Goal: Task Accomplishment & Management: Complete application form

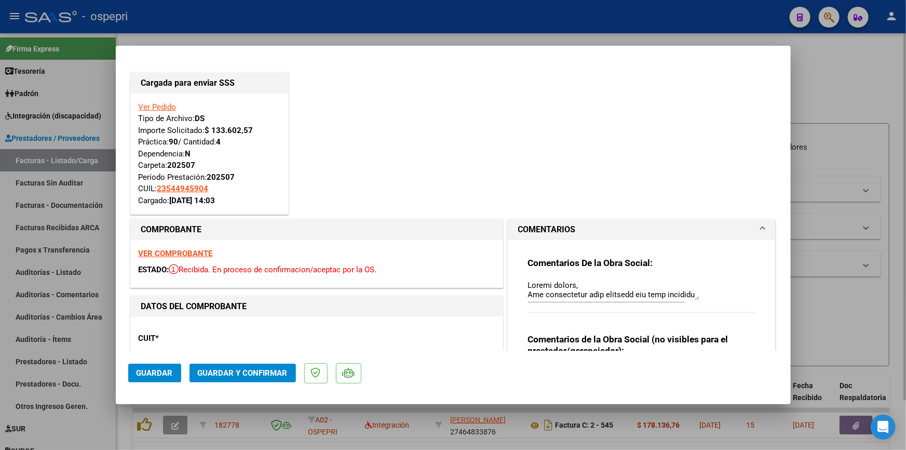
click at [831, 99] on div at bounding box center [453, 225] width 906 height 450
type input "$ 0,00"
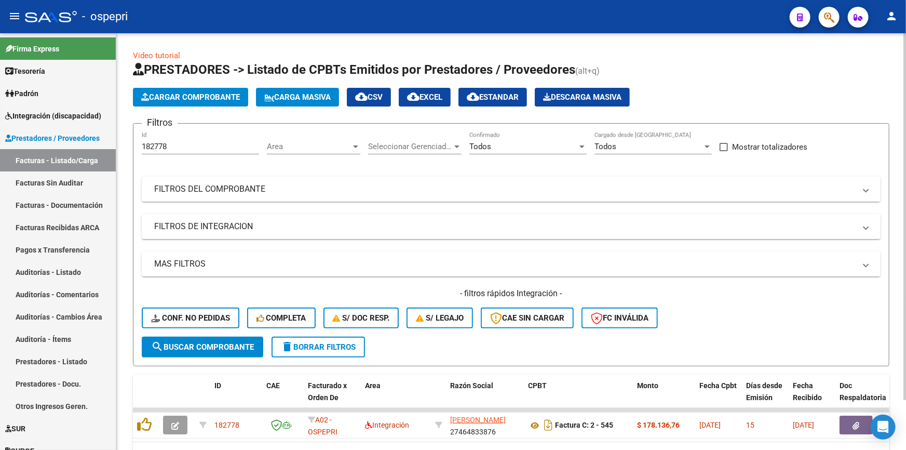
click at [192, 92] on span "Cargar Comprobante" at bounding box center [190, 96] width 99 height 9
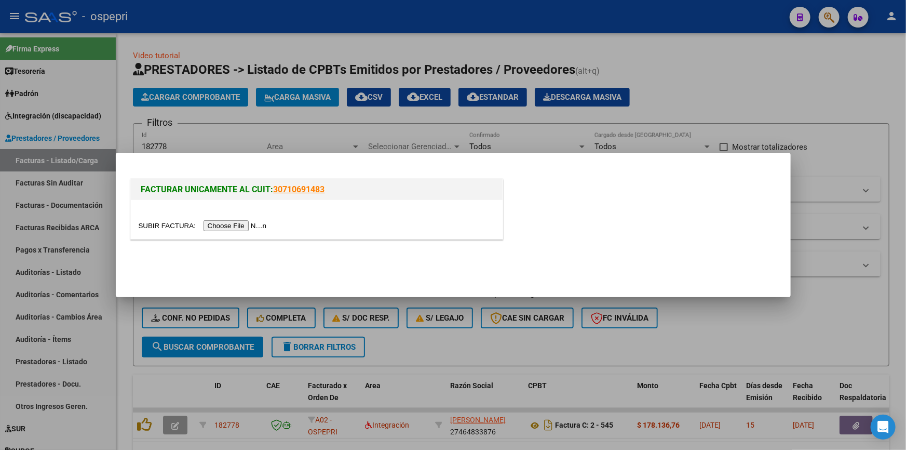
click at [228, 223] on input "file" at bounding box center [204, 225] width 131 height 11
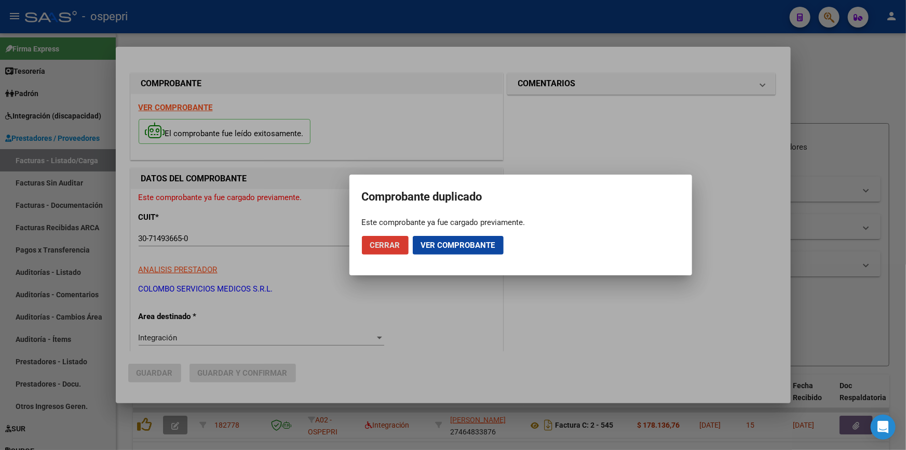
click at [431, 245] on span "Ver comprobante" at bounding box center [458, 244] width 74 height 9
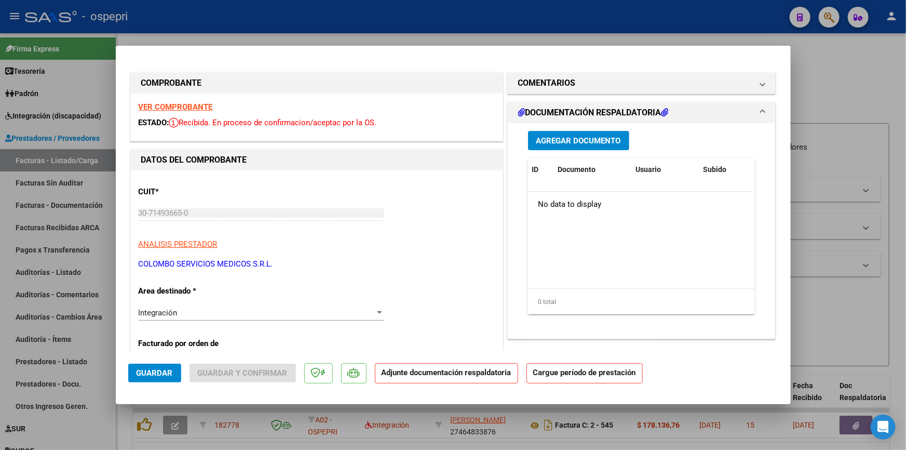
click at [166, 103] on strong "VER COMPROBANTE" at bounding box center [176, 106] width 74 height 9
click at [556, 138] on span "Agregar Documento" at bounding box center [578, 140] width 85 height 9
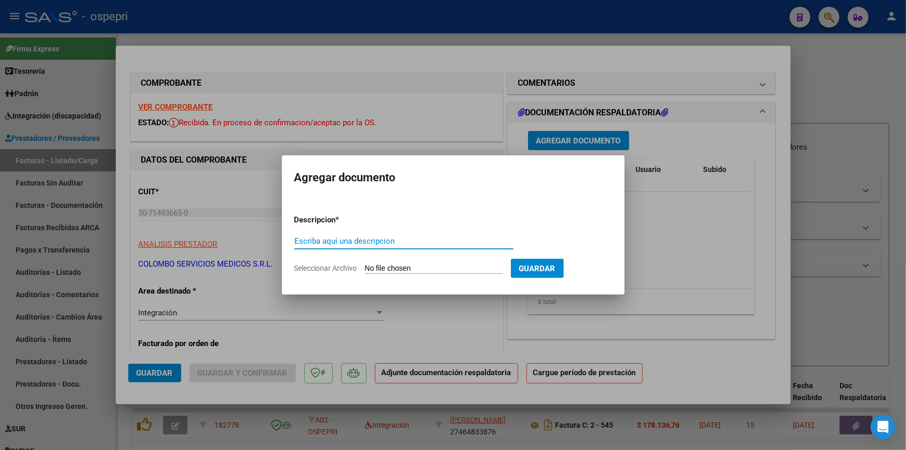
click at [354, 238] on input "Escriba aquí una descripcion" at bounding box center [403, 240] width 219 height 9
type input "[PERSON_NAME]"
click at [421, 264] on input "Seleccionar Archivo" at bounding box center [434, 269] width 138 height 10
type input "C:\fakepath\EVOLUCION HORA ENFERMERIA.pdf"
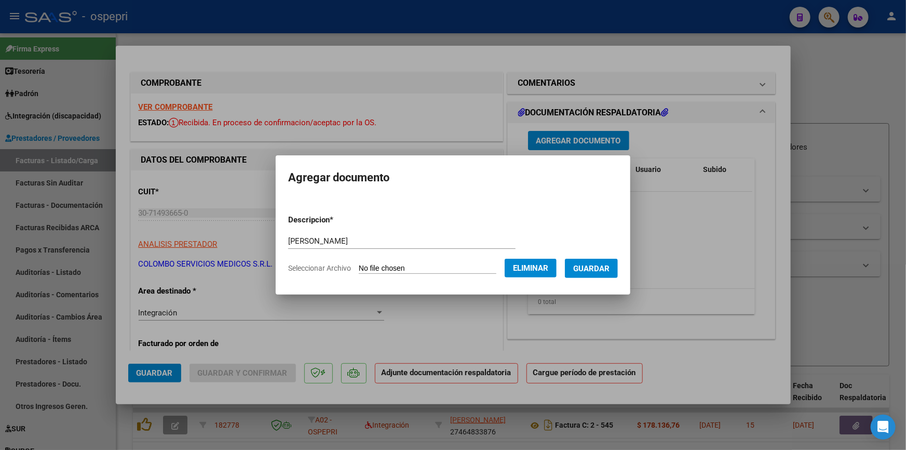
click at [607, 265] on span "Guardar" at bounding box center [591, 268] width 36 height 9
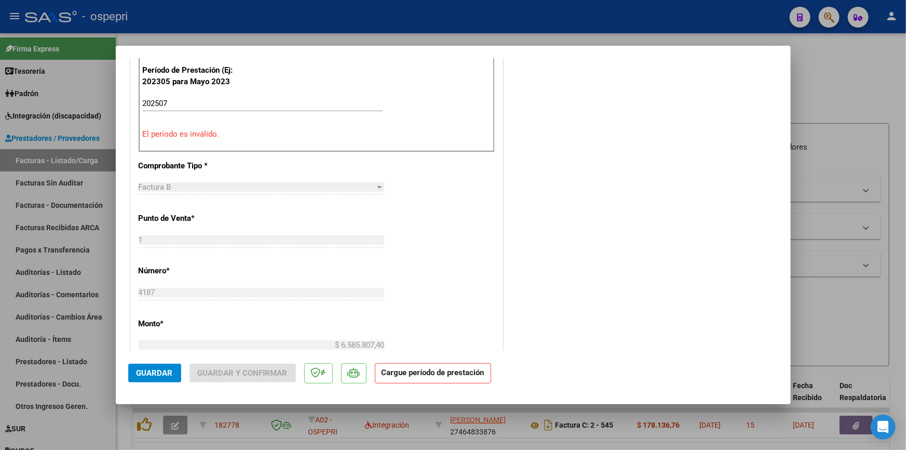
scroll to position [236, 0]
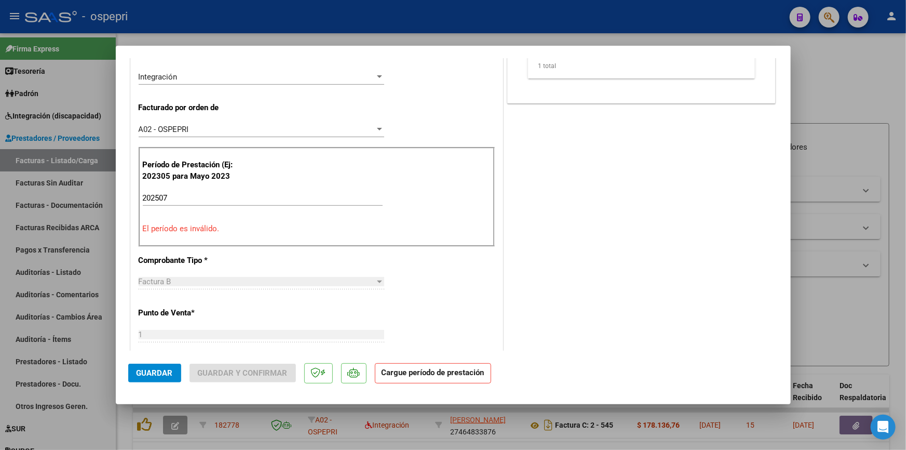
click at [182, 195] on input "202507" at bounding box center [263, 197] width 240 height 9
type input "2"
type input "202507"
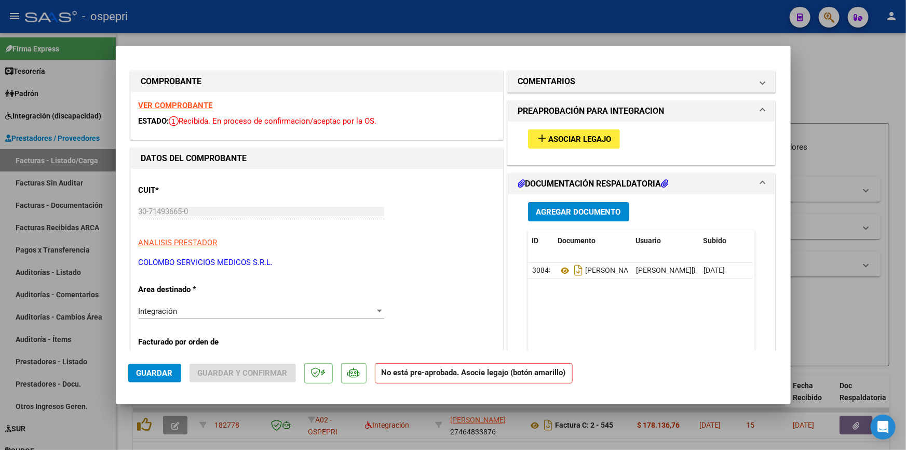
scroll to position [0, 0]
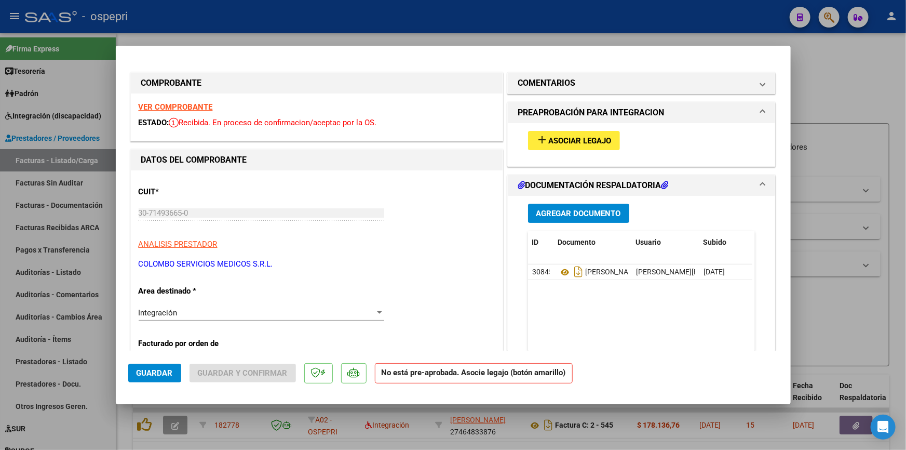
click at [569, 134] on button "add Asociar Legajo" at bounding box center [574, 140] width 92 height 19
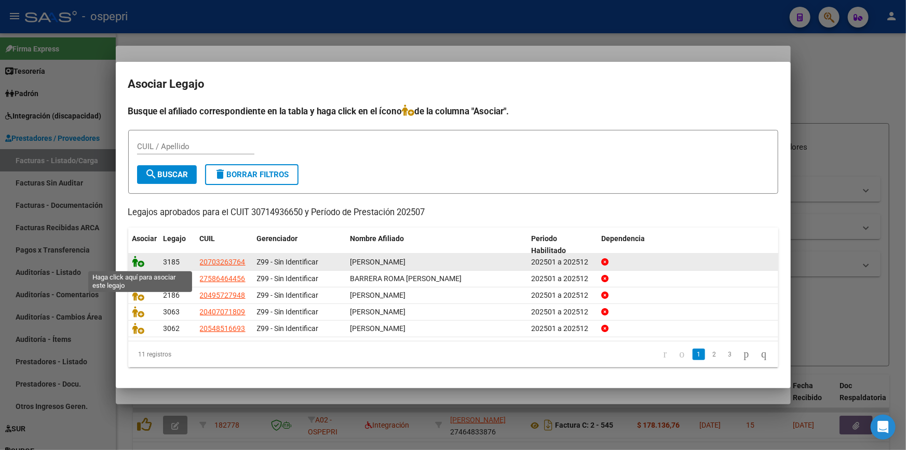
click at [137, 259] on icon at bounding box center [138, 260] width 12 height 11
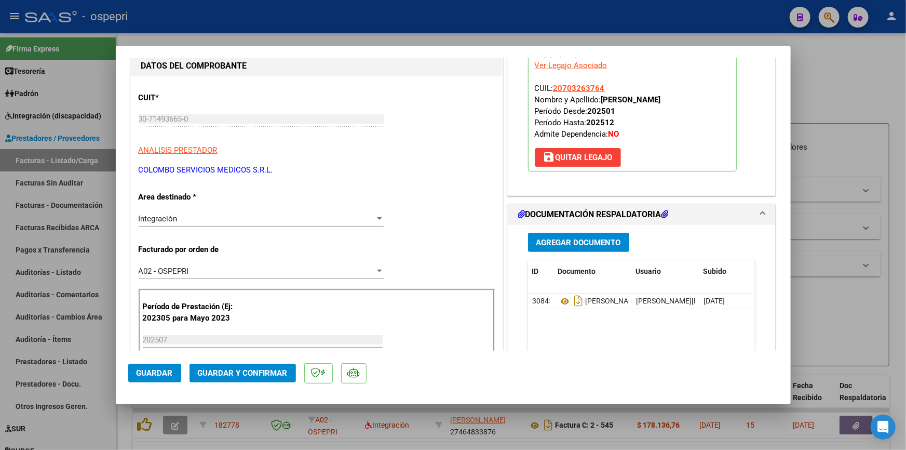
scroll to position [141, 0]
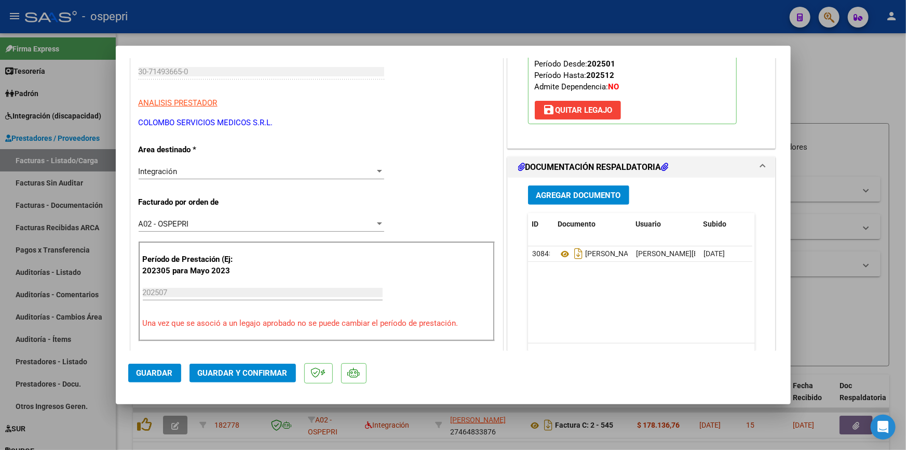
click at [228, 279] on div "Período de Prestación (Ej: 202305 para [DATE] 202507 Ingrese el Período de Pres…" at bounding box center [317, 291] width 356 height 100
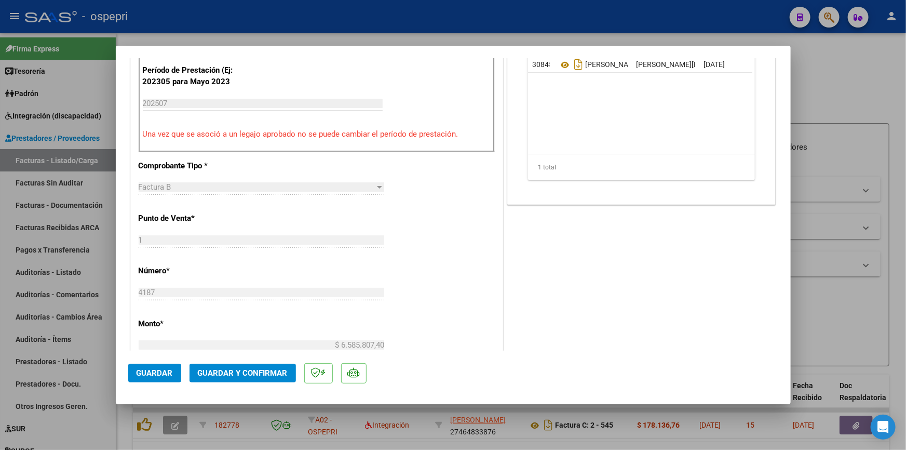
scroll to position [425, 0]
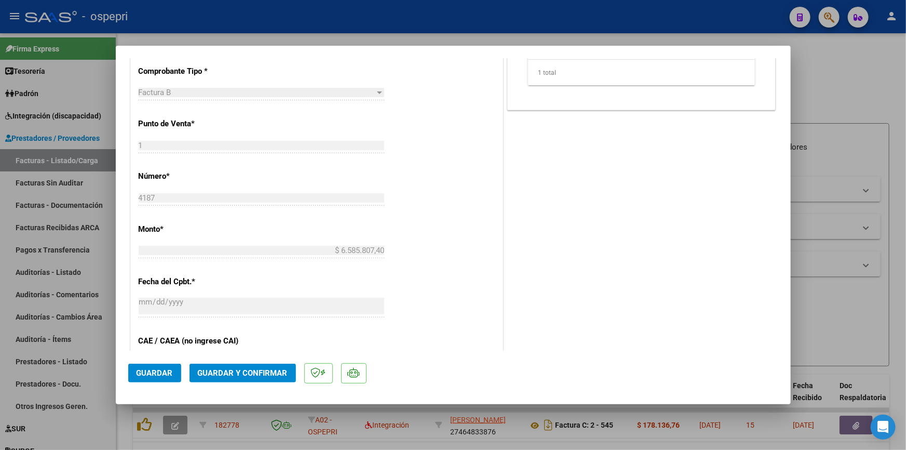
click at [214, 370] on span "Guardar y Confirmar" at bounding box center [243, 372] width 90 height 9
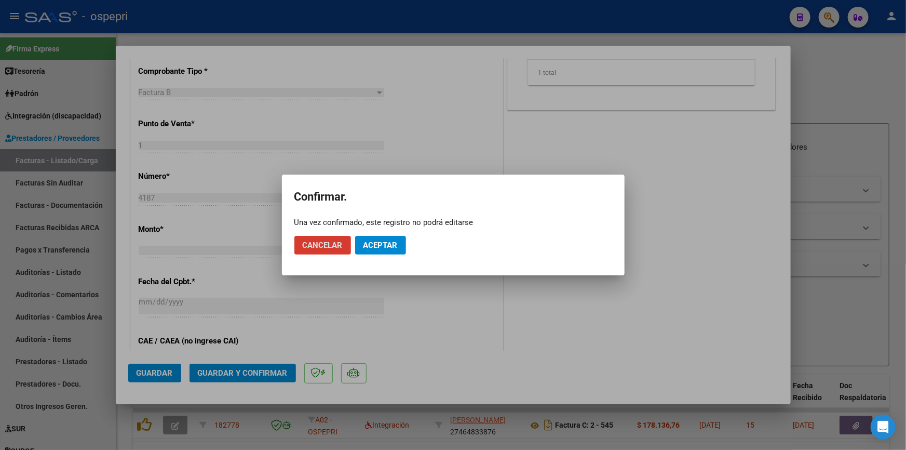
click at [385, 244] on span "Aceptar" at bounding box center [380, 244] width 34 height 9
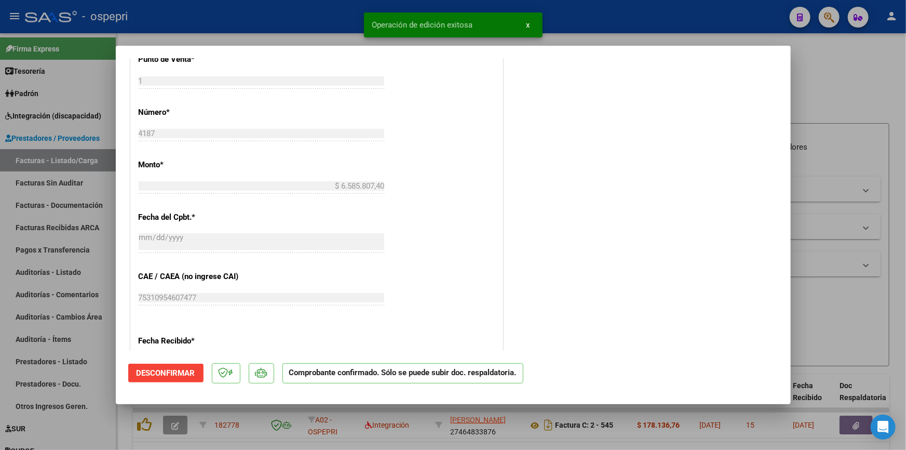
click at [841, 106] on div at bounding box center [453, 225] width 906 height 450
type input "$ 0,00"
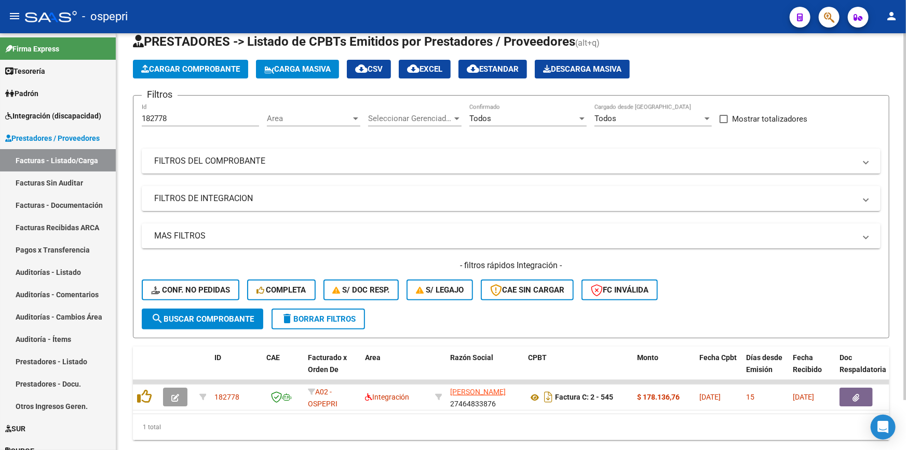
scroll to position [0, 0]
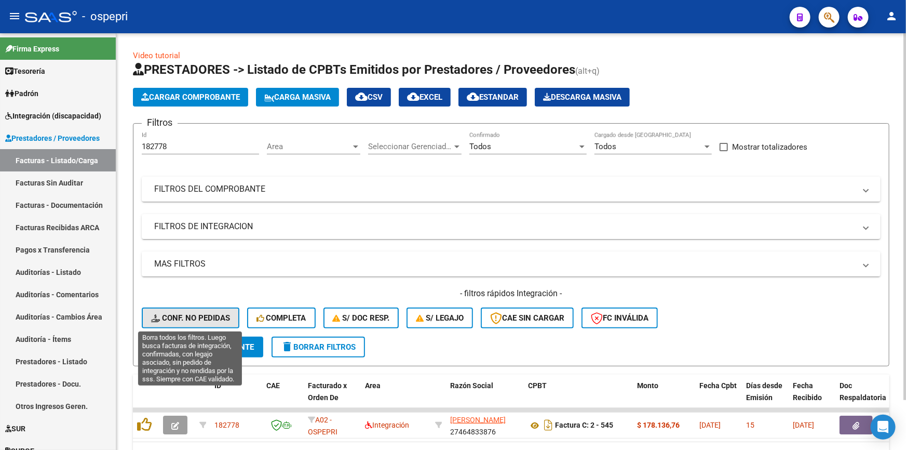
click at [210, 313] on span "Conf. no pedidas" at bounding box center [190, 317] width 79 height 9
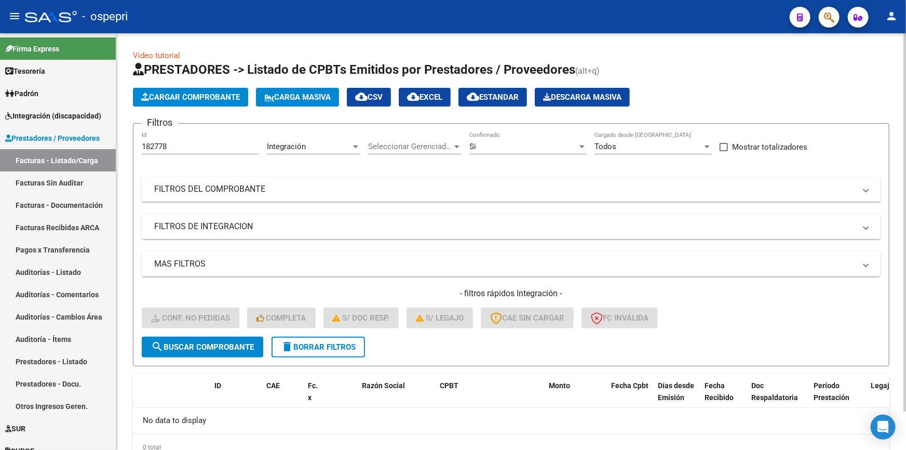
scroll to position [42, 0]
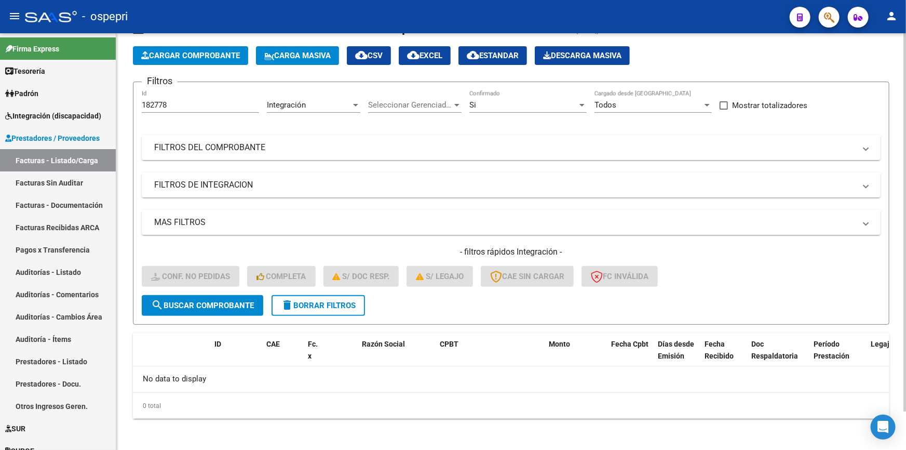
click at [184, 301] on span "search Buscar Comprobante" at bounding box center [202, 305] width 103 height 9
click at [223, 51] on span "Cargar Comprobante" at bounding box center [190, 55] width 99 height 9
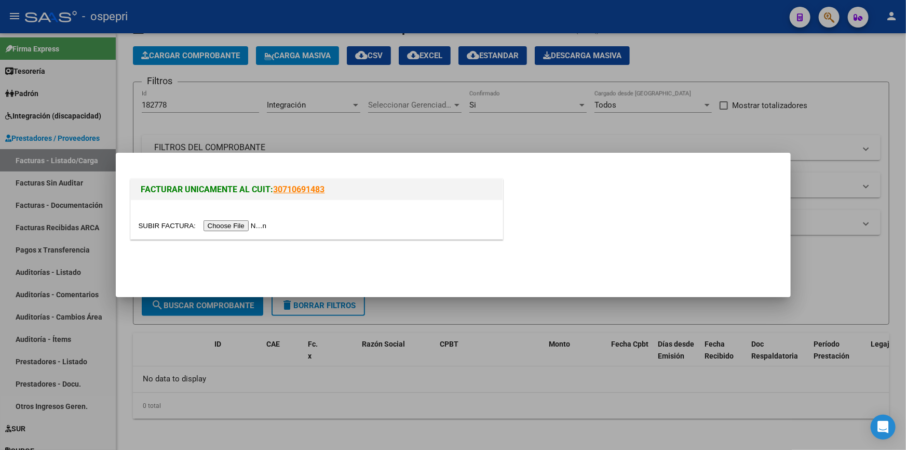
click at [254, 226] on input "file" at bounding box center [204, 225] width 131 height 11
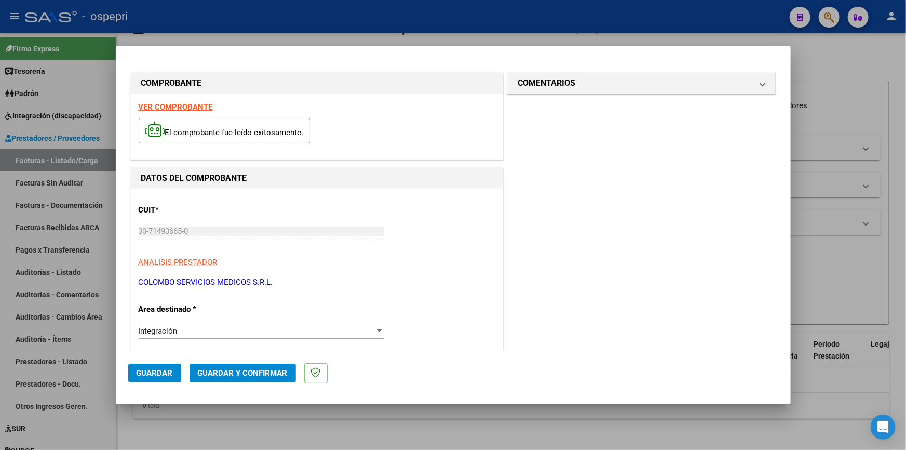
click at [833, 66] on div at bounding box center [453, 225] width 906 height 450
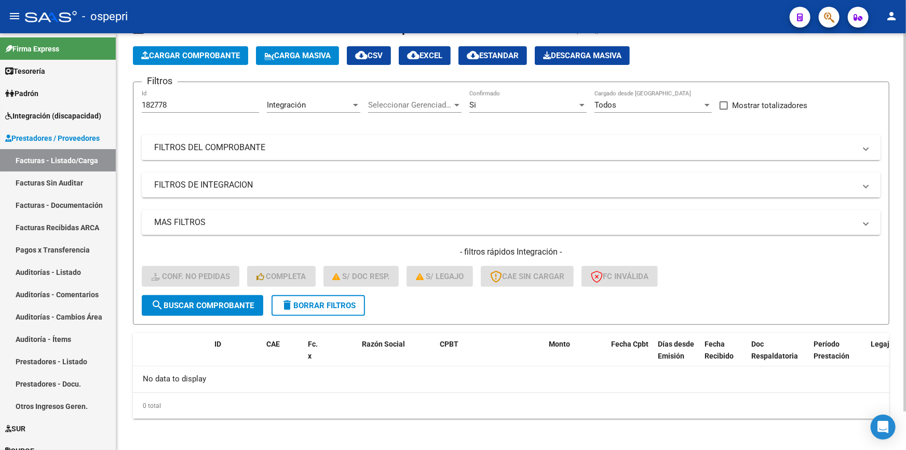
click at [249, 143] on mat-panel-title "FILTROS DEL COMPROBANTE" at bounding box center [504, 147] width 701 height 11
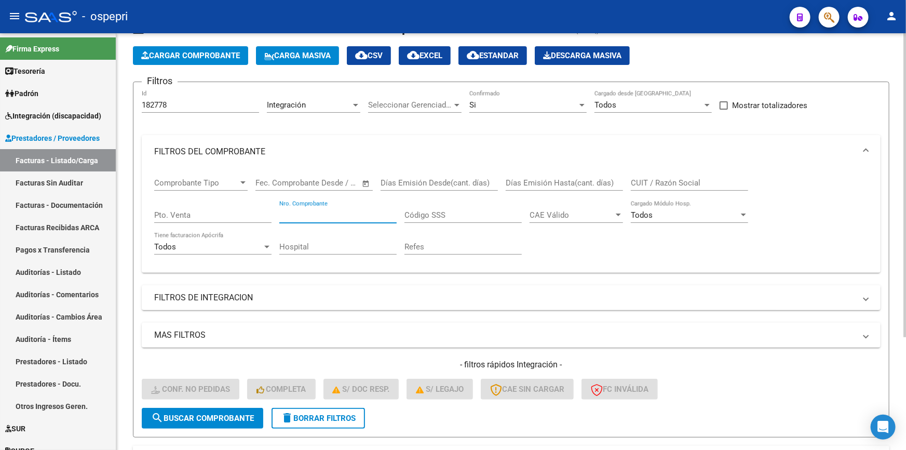
click at [327, 213] on input "Nro. Comprobante" at bounding box center [337, 214] width 117 height 9
type input "578"
click at [240, 413] on span "search Buscar Comprobante" at bounding box center [202, 417] width 103 height 9
click at [204, 413] on span "search Buscar Comprobante" at bounding box center [202, 417] width 103 height 9
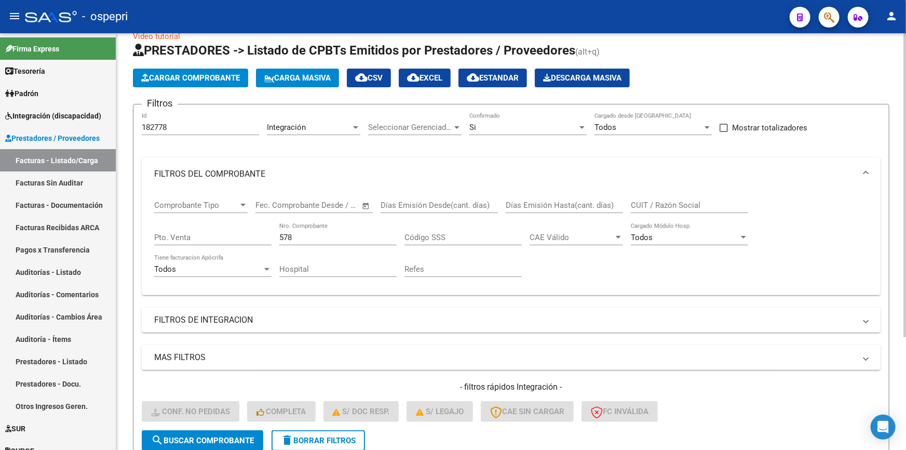
scroll to position [12, 0]
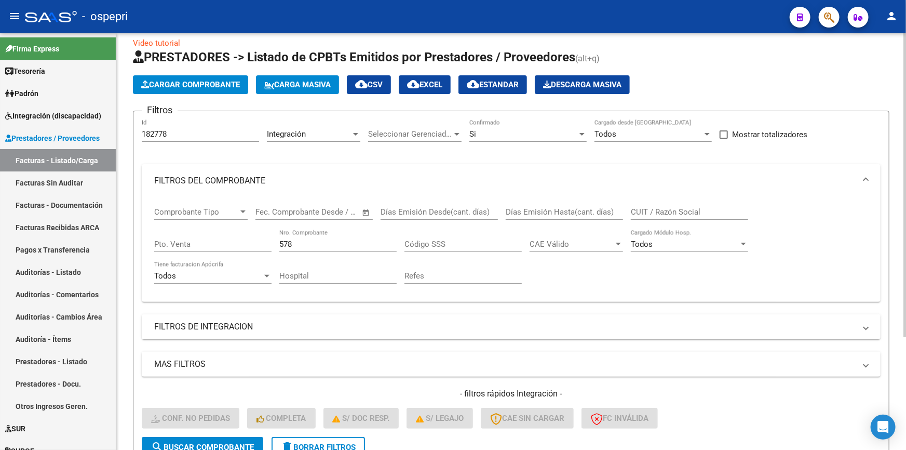
click at [179, 133] on input "182778" at bounding box center [200, 133] width 117 height 9
type input "1"
click at [336, 442] on span "delete Borrar Filtros" at bounding box center [318, 446] width 75 height 9
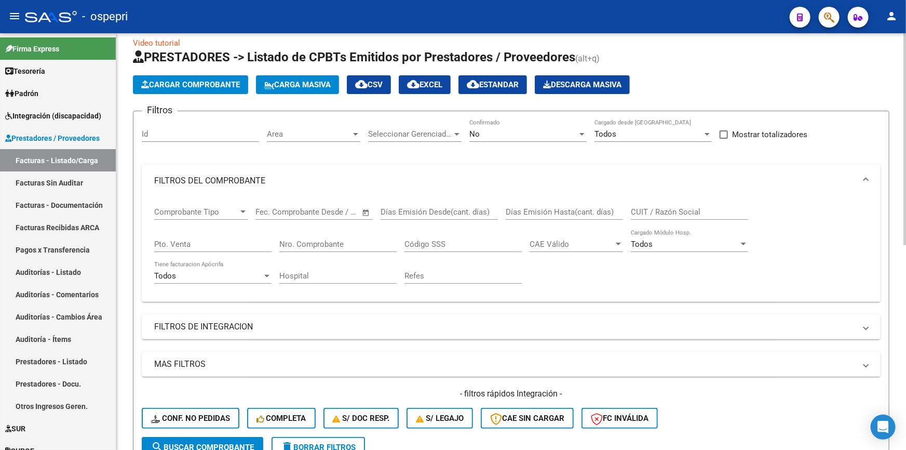
click at [317, 239] on input "Nro. Comprobante" at bounding box center [337, 243] width 117 height 9
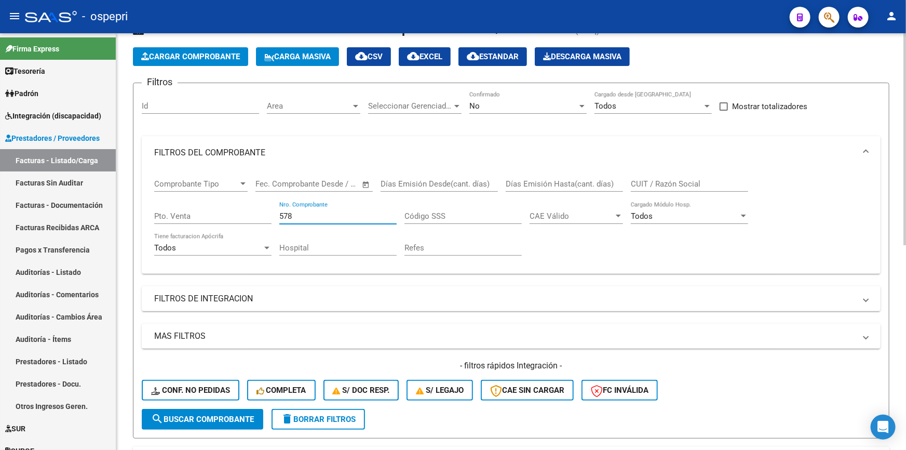
scroll to position [107, 0]
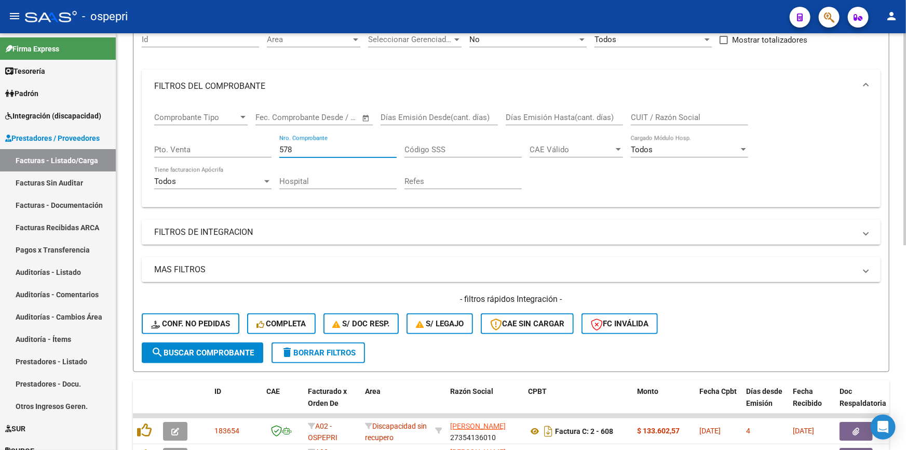
type input "578"
click at [224, 348] on span "search Buscar Comprobante" at bounding box center [202, 352] width 103 height 9
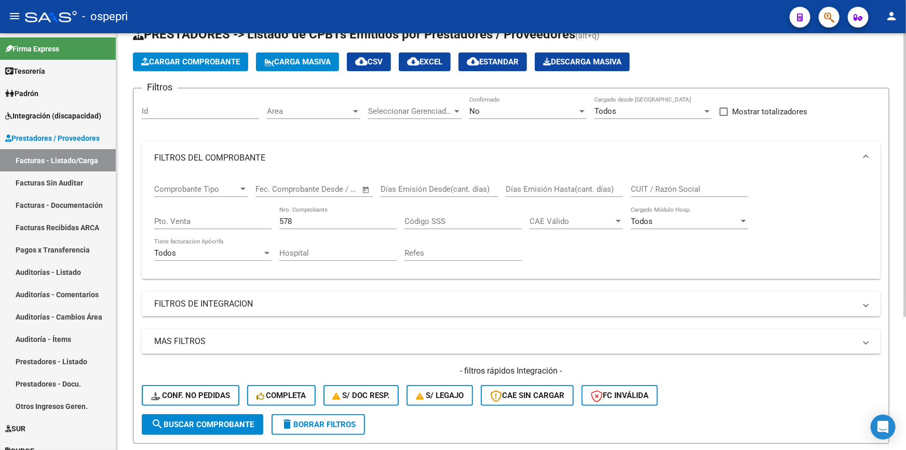
scroll to position [5, 0]
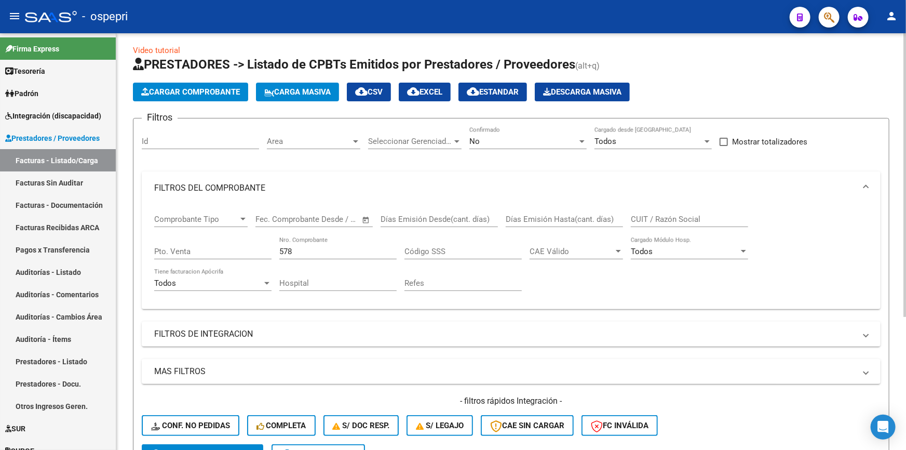
click at [184, 247] on input "Pto. Venta" at bounding box center [212, 251] width 117 height 9
type input "01"
click at [328, 323] on mat-expansion-panel-header "FILTROS DE INTEGRACION" at bounding box center [511, 333] width 739 height 25
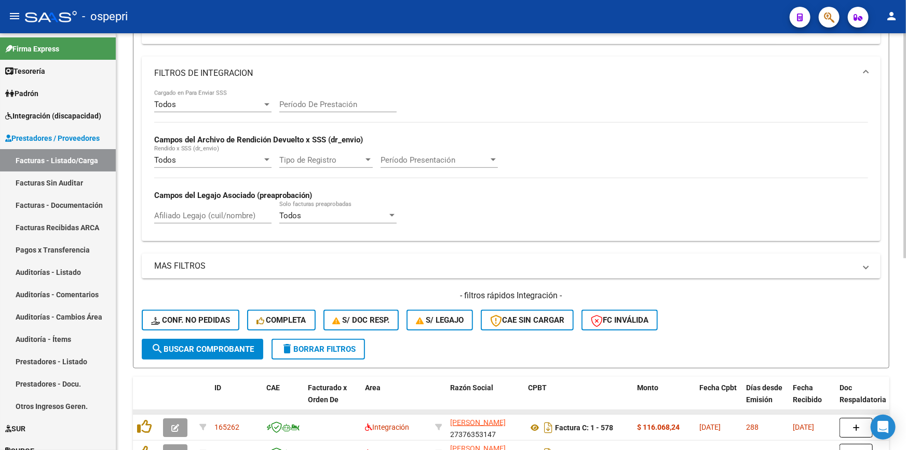
scroll to position [289, 0]
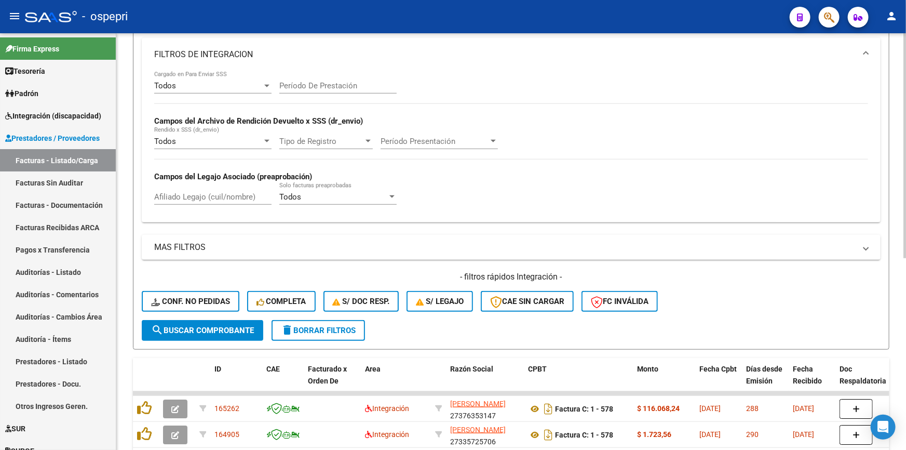
click at [195, 326] on span "search Buscar Comprobante" at bounding box center [202, 330] width 103 height 9
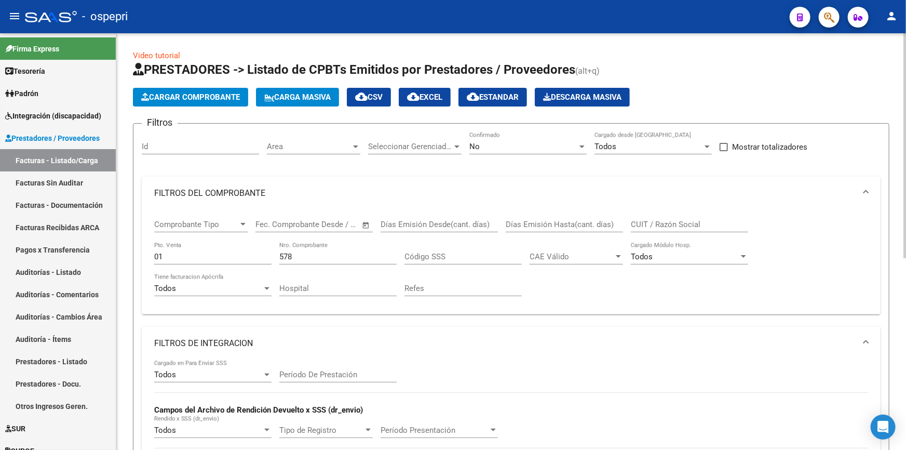
scroll to position [0, 0]
click at [581, 145] on div at bounding box center [581, 146] width 5 height 3
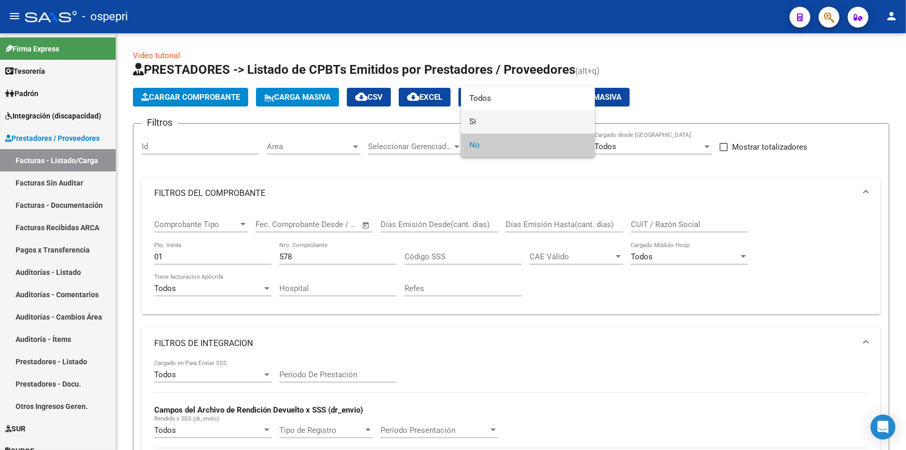
click at [481, 120] on span "Si" at bounding box center [527, 121] width 117 height 23
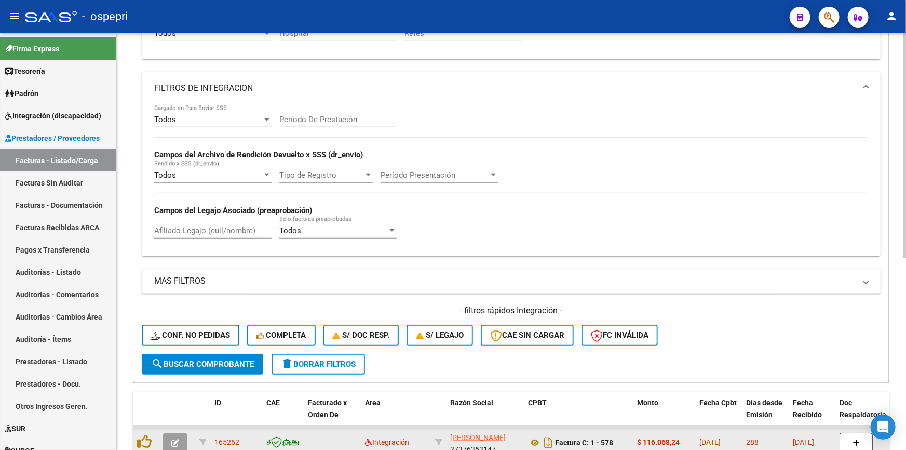
scroll to position [330, 0]
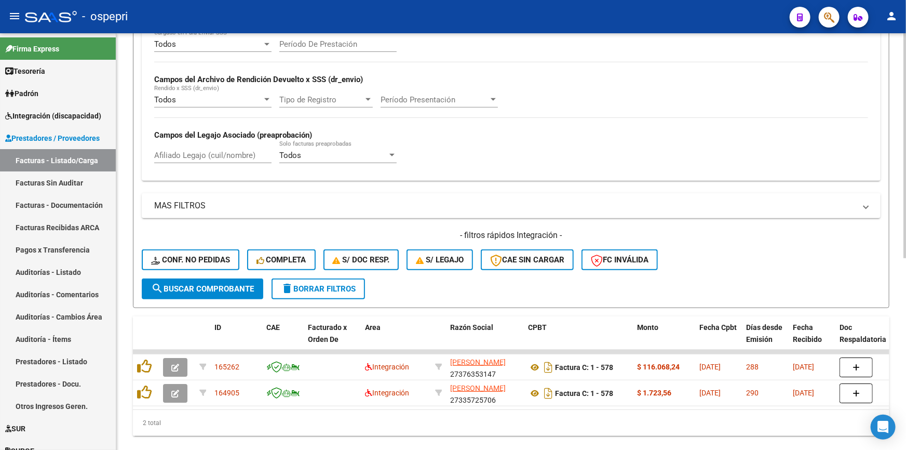
click at [225, 280] on button "search Buscar Comprobante" at bounding box center [202, 288] width 121 height 21
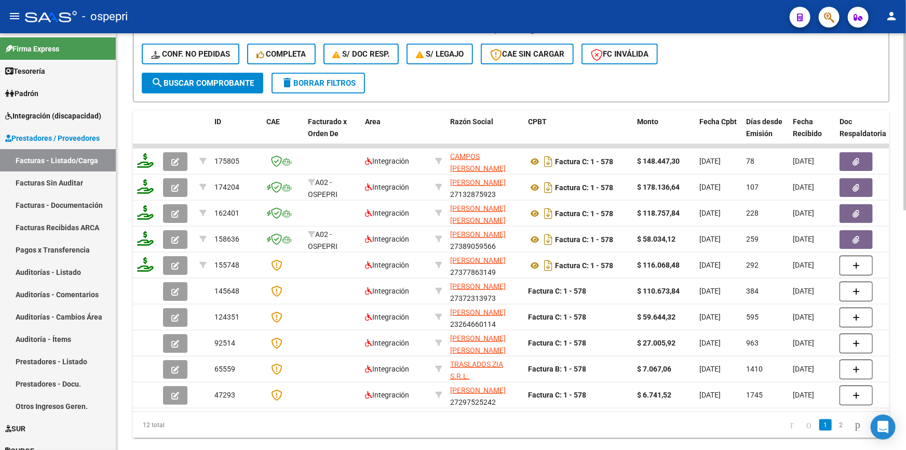
scroll to position [561, 0]
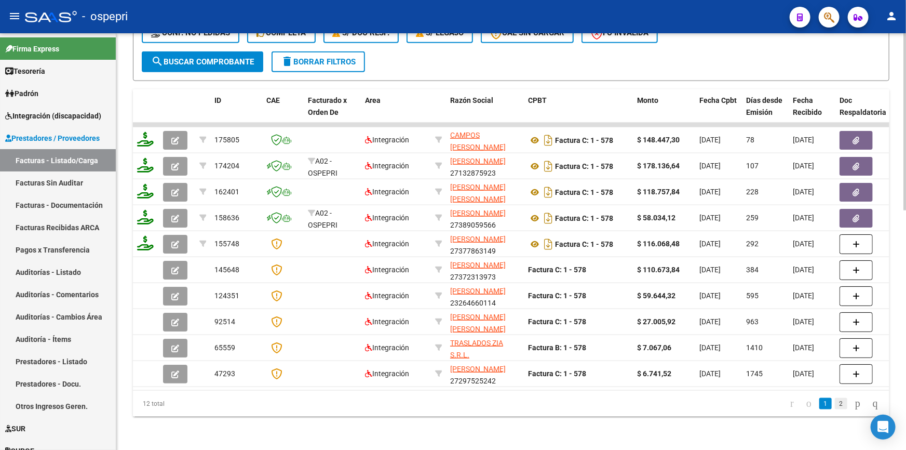
click at [835, 401] on link "2" at bounding box center [841, 403] width 12 height 11
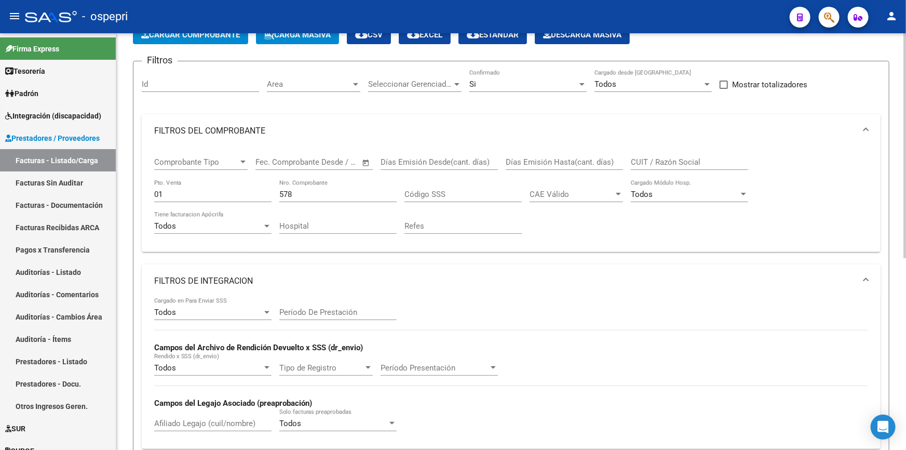
scroll to position [141, 0]
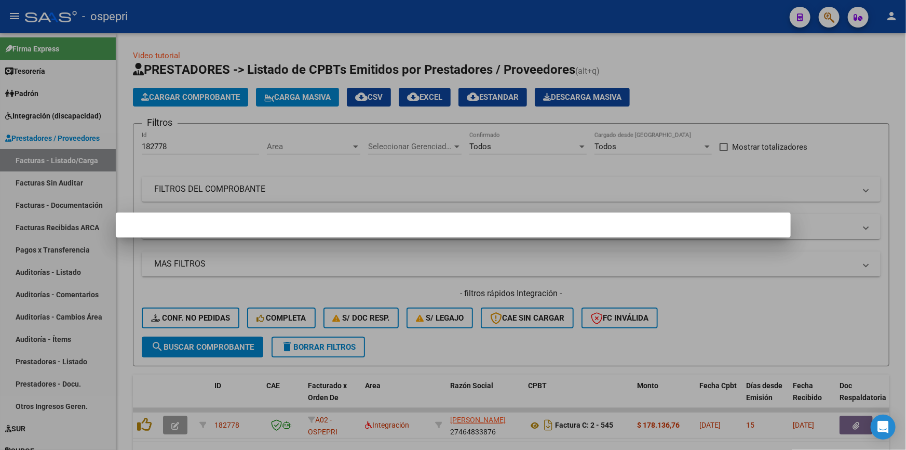
click at [303, 254] on div at bounding box center [453, 225] width 906 height 450
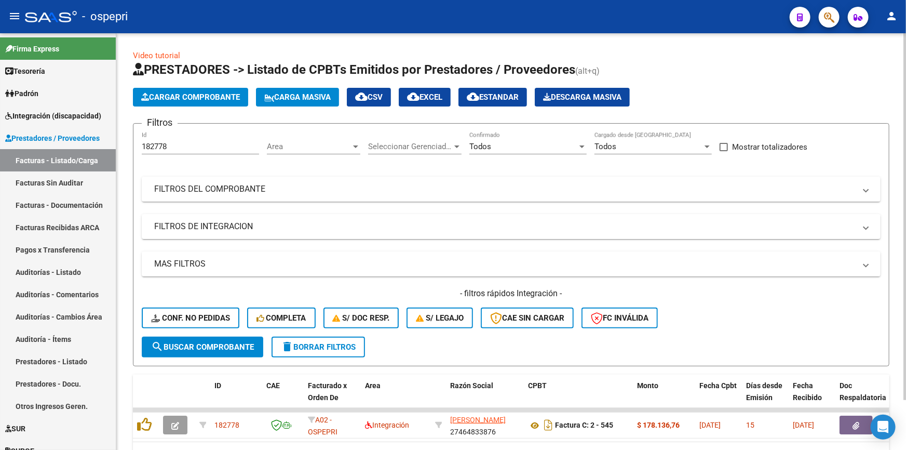
click at [302, 342] on span "delete Borrar Filtros" at bounding box center [318, 346] width 75 height 9
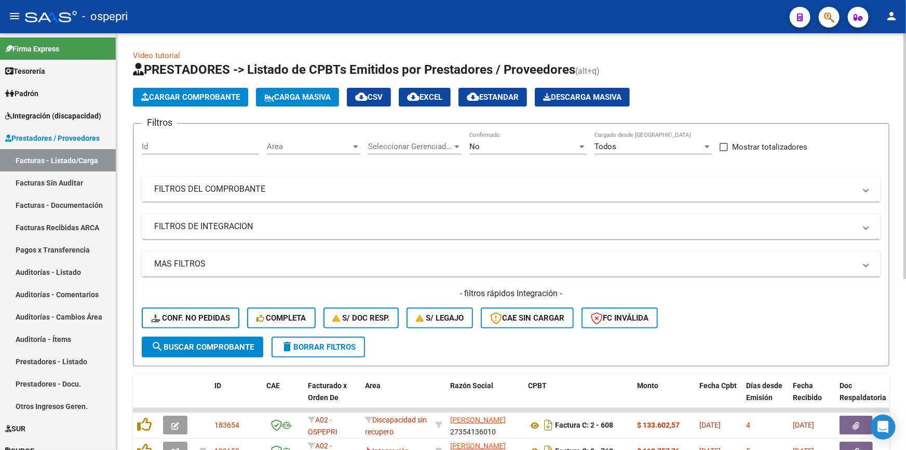
click at [245, 186] on mat-panel-title "FILTROS DEL COMPROBANTE" at bounding box center [504, 188] width 701 height 11
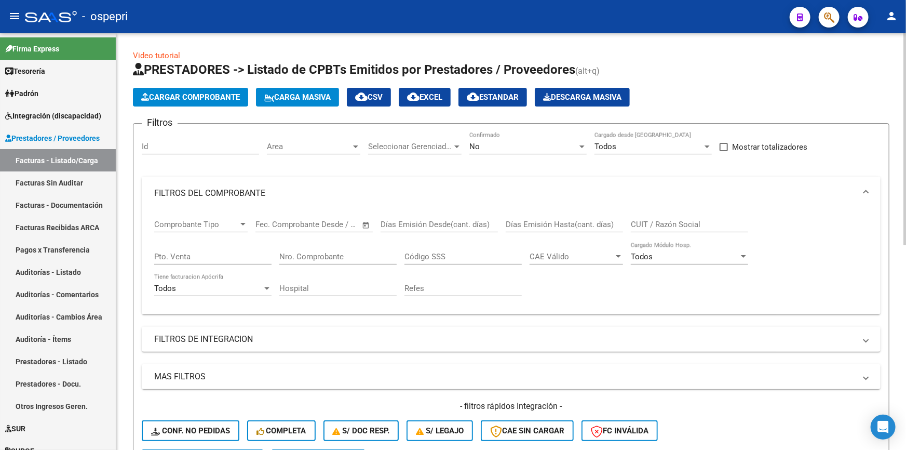
click at [650, 221] on input "CUIT / Razón Social" at bounding box center [689, 224] width 117 height 9
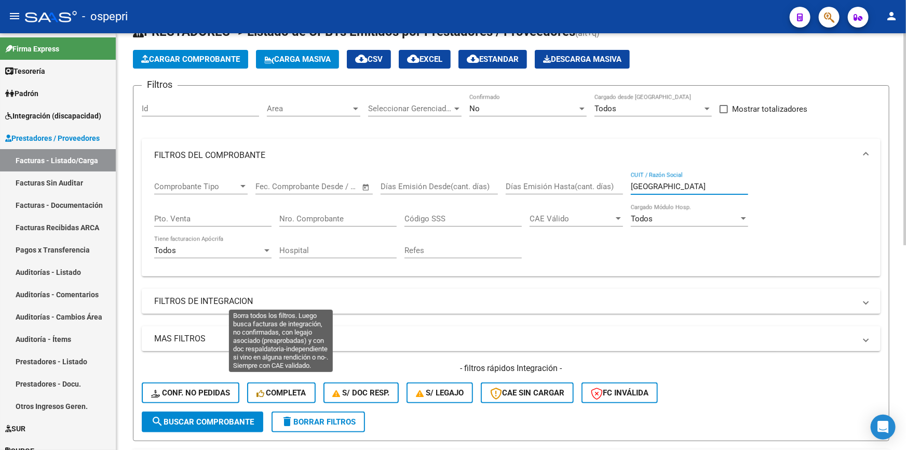
scroll to position [47, 0]
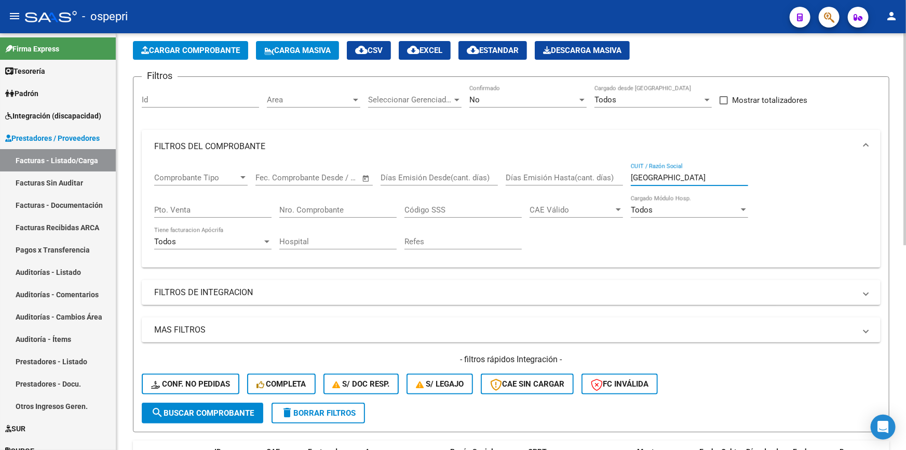
type input "colombo"
click at [205, 408] on span "search Buscar Comprobante" at bounding box center [202, 412] width 103 height 9
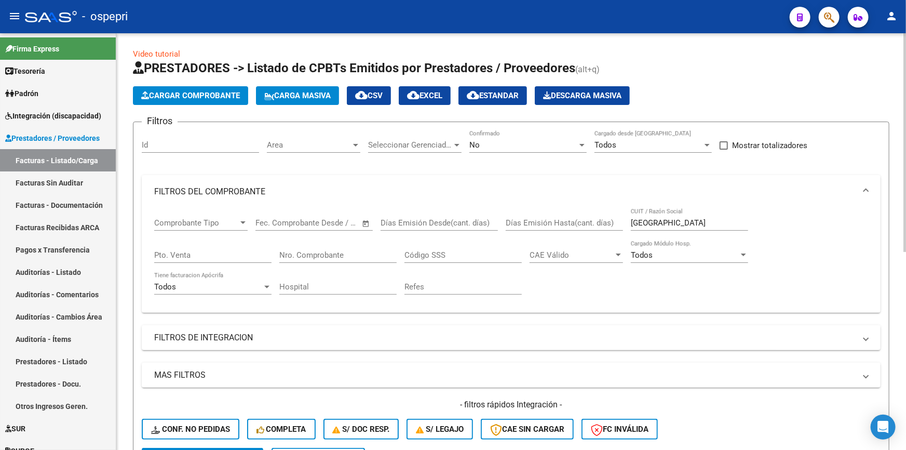
scroll to position [0, 0]
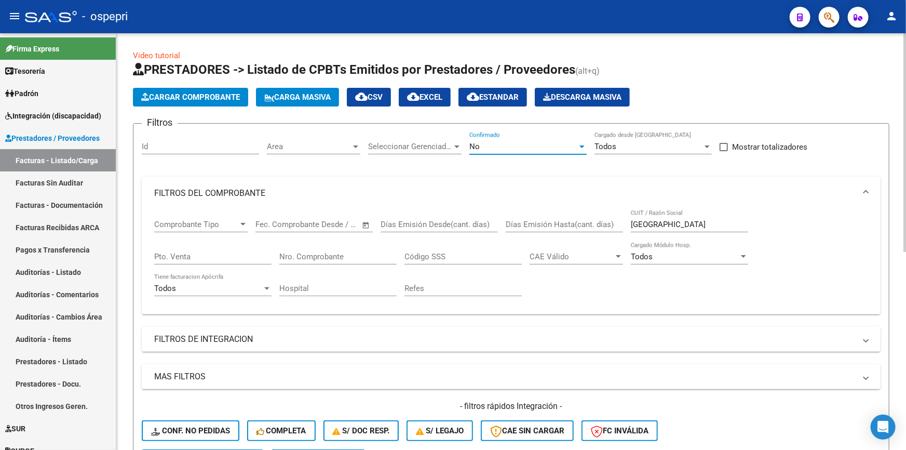
click at [582, 146] on div at bounding box center [581, 146] width 9 height 8
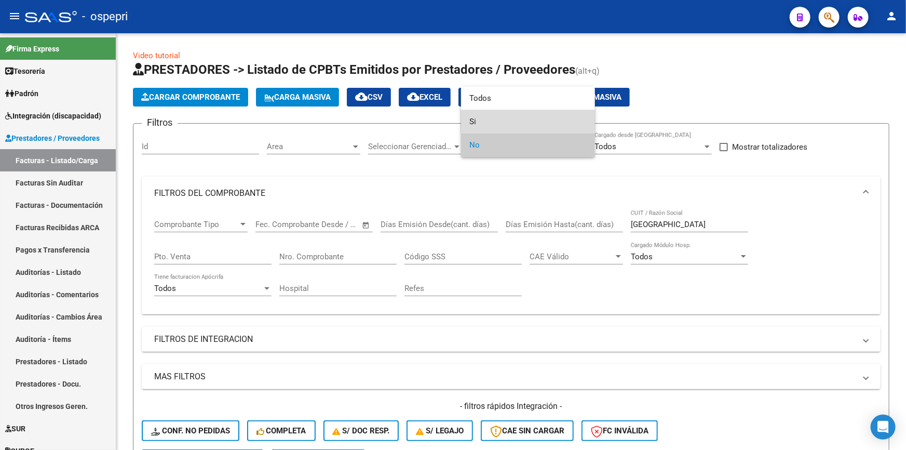
click at [476, 116] on span "Si" at bounding box center [527, 121] width 117 height 23
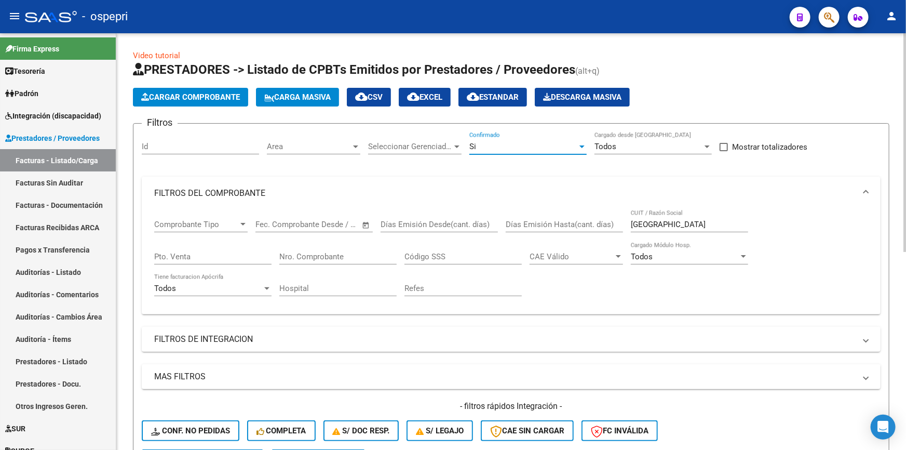
scroll to position [47, 0]
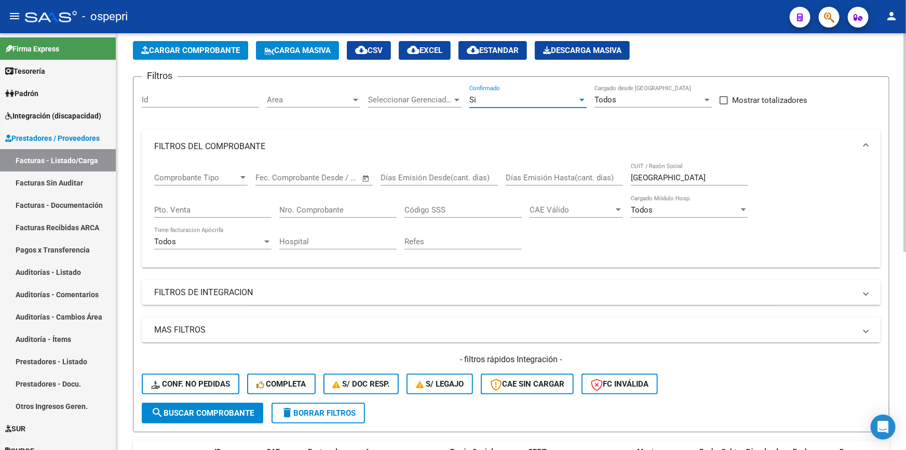
click at [222, 410] on span "search Buscar Comprobante" at bounding box center [202, 412] width 103 height 9
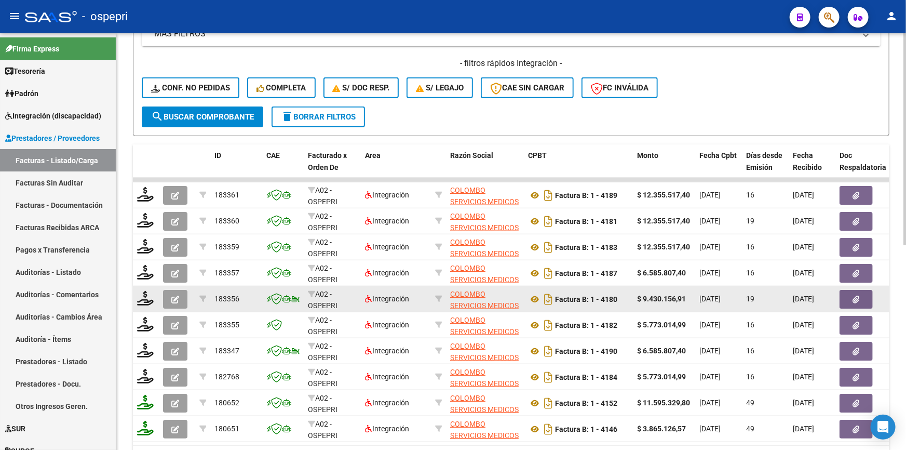
scroll to position [377, 0]
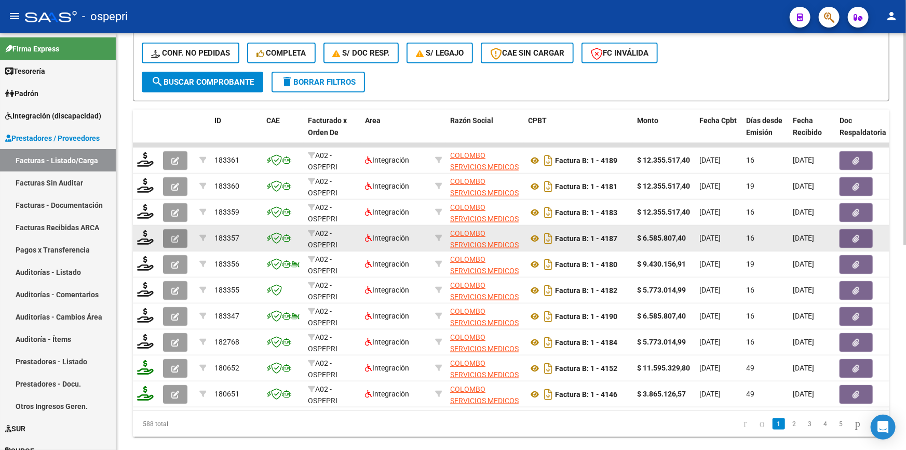
click at [173, 235] on icon "button" at bounding box center [175, 239] width 8 height 8
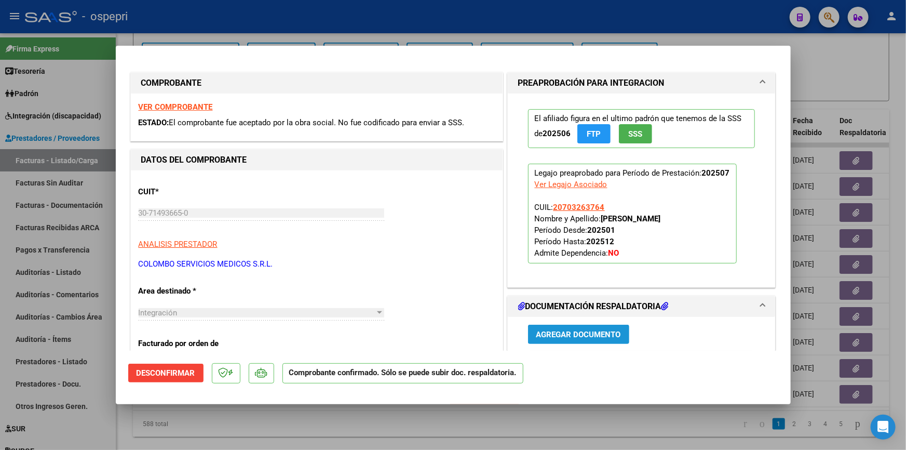
click at [588, 331] on span "Agregar Documento" at bounding box center [578, 334] width 85 height 9
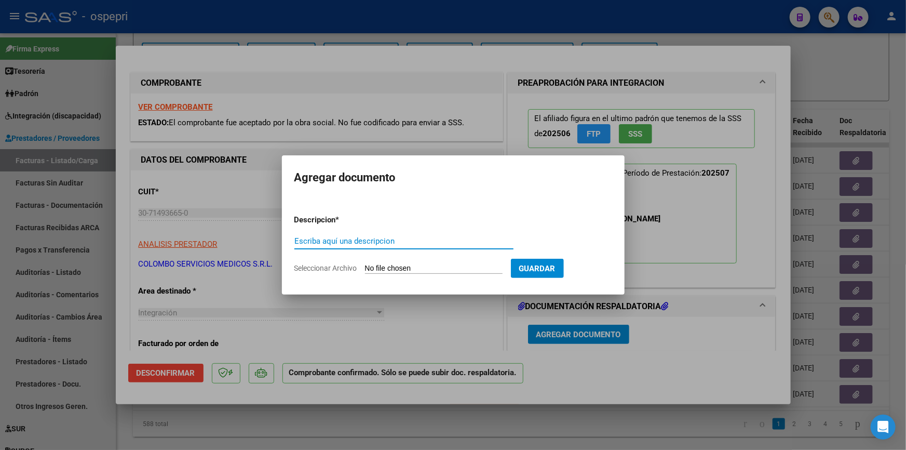
click at [320, 239] on input "Escriba aquí una descripcion" at bounding box center [403, 240] width 219 height 9
type input "v"
type input "nota credito"
click at [387, 264] on input "Seleccionar Archivo" at bounding box center [434, 269] width 138 height 10
type input "C:\fakepath\NC AFILIADO [PERSON_NAME] PERIODO [DATE]. (1).pdf"
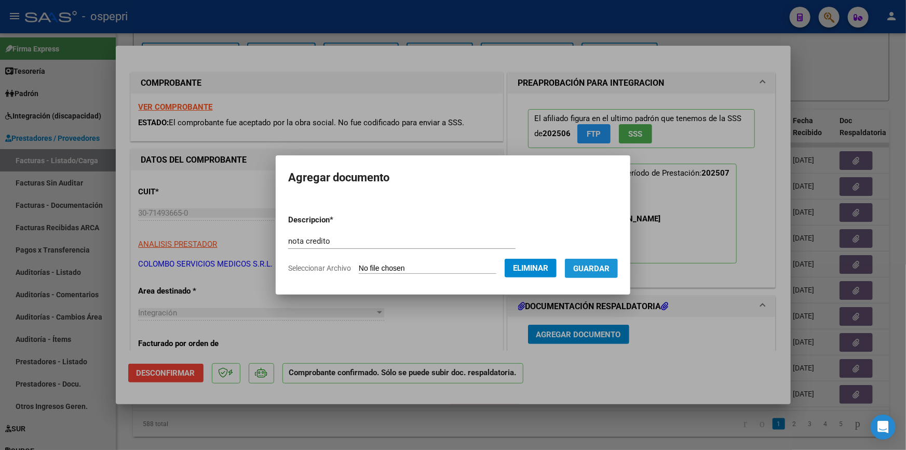
click at [610, 265] on span "Guardar" at bounding box center [591, 268] width 36 height 9
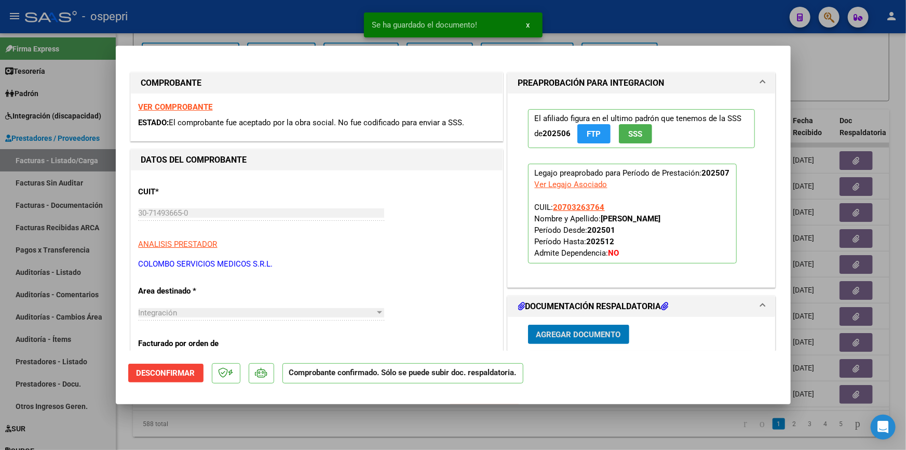
click at [574, 331] on span "Agregar Documento" at bounding box center [578, 334] width 85 height 9
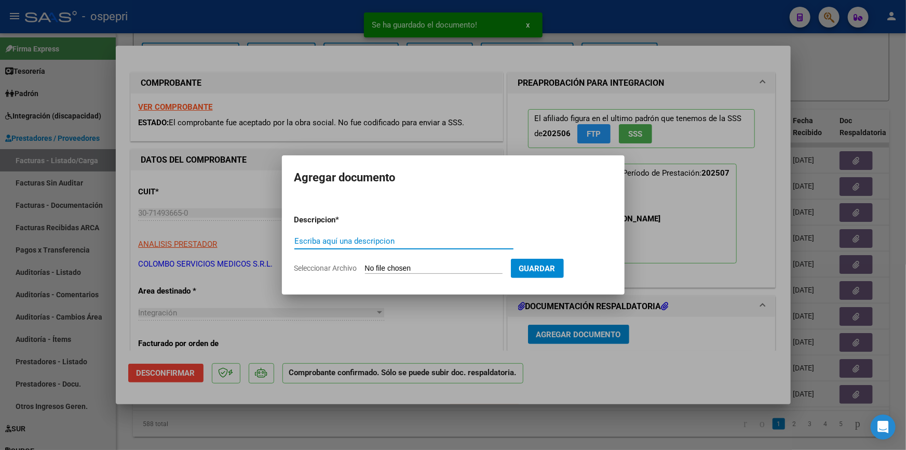
click at [389, 240] on input "Escriba aquí una descripcion" at bounding box center [403, 240] width 219 height 9
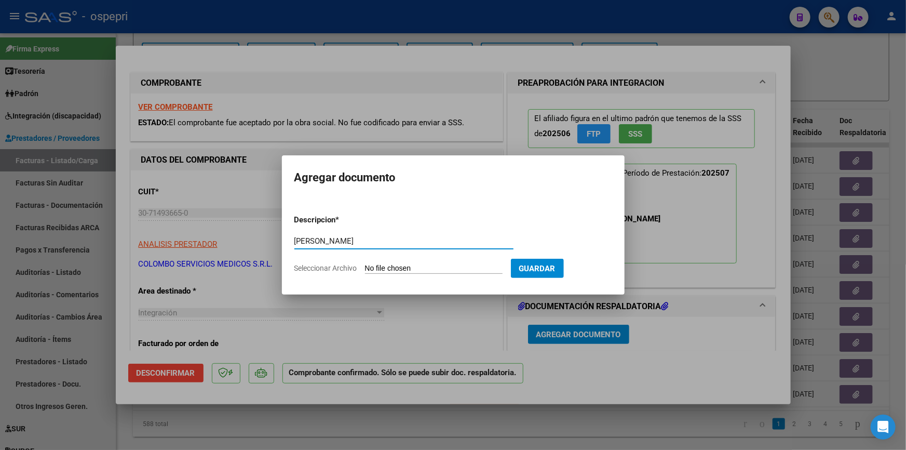
type input "[PERSON_NAME]"
click at [436, 268] on input "Seleccionar Archivo" at bounding box center [434, 269] width 138 height 10
type input "C:\fakepath\EVOLUCION HORA ENFERMERIA.pdf"
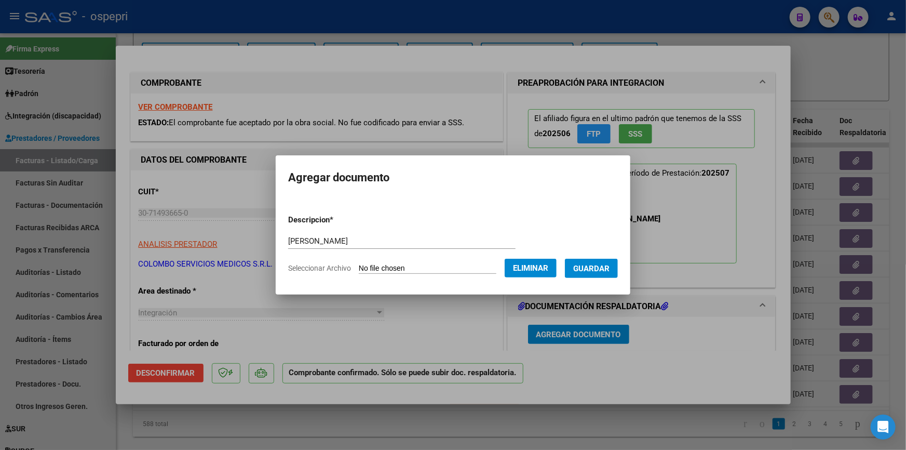
click at [610, 265] on span "Guardar" at bounding box center [591, 268] width 36 height 9
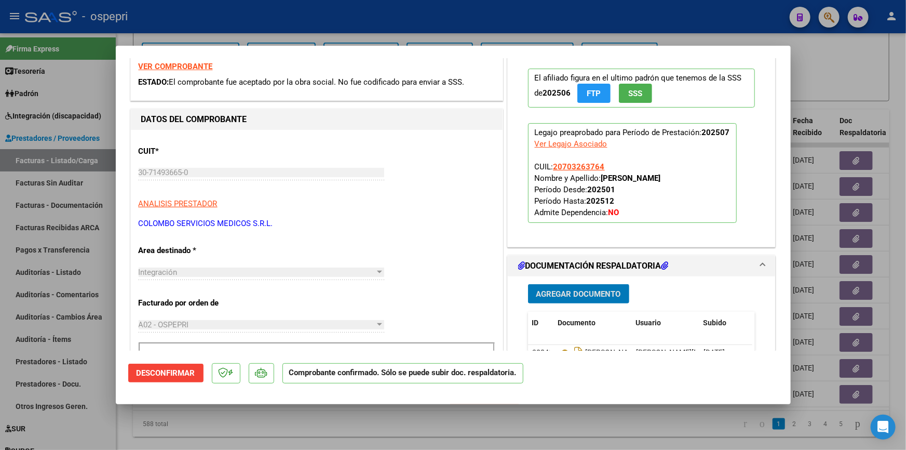
scroll to position [0, 0]
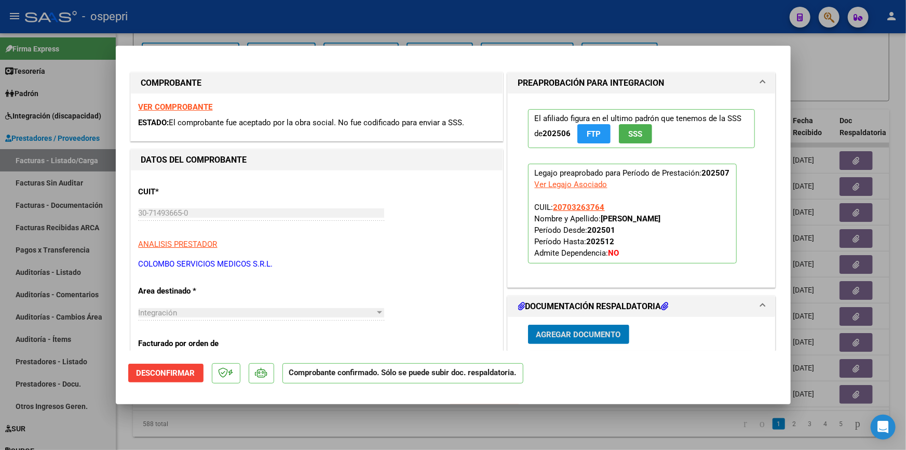
click at [846, 70] on div at bounding box center [453, 225] width 906 height 450
type input "$ 0,00"
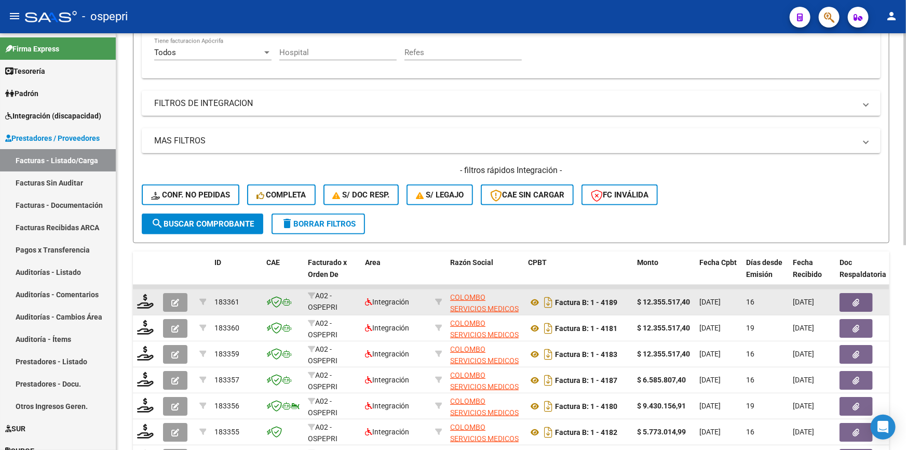
scroll to position [330, 0]
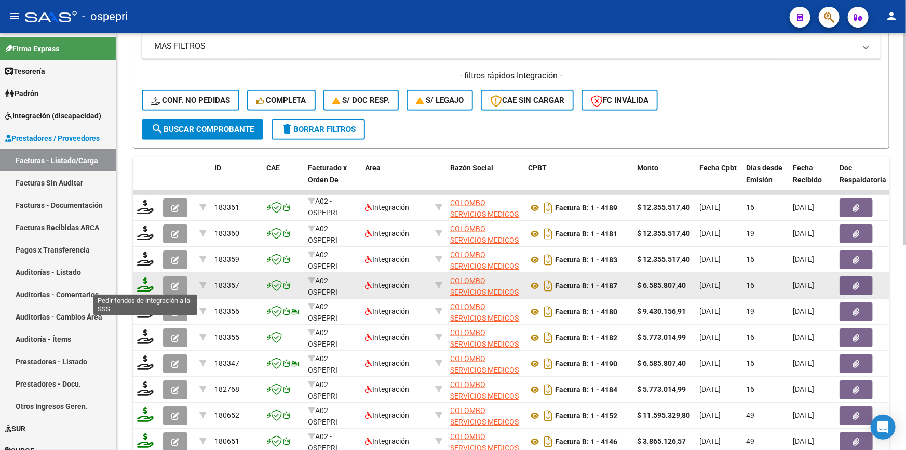
click at [145, 280] on icon at bounding box center [145, 284] width 17 height 15
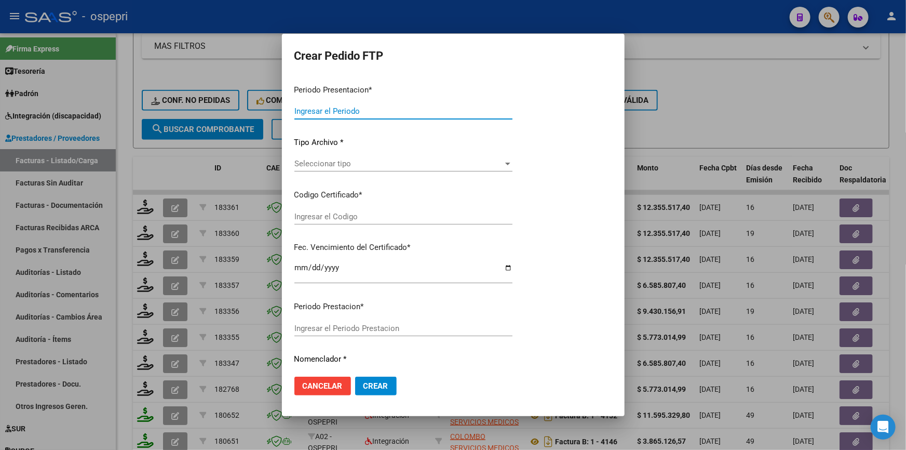
type input "202507"
type input "$ 6.585.807,40"
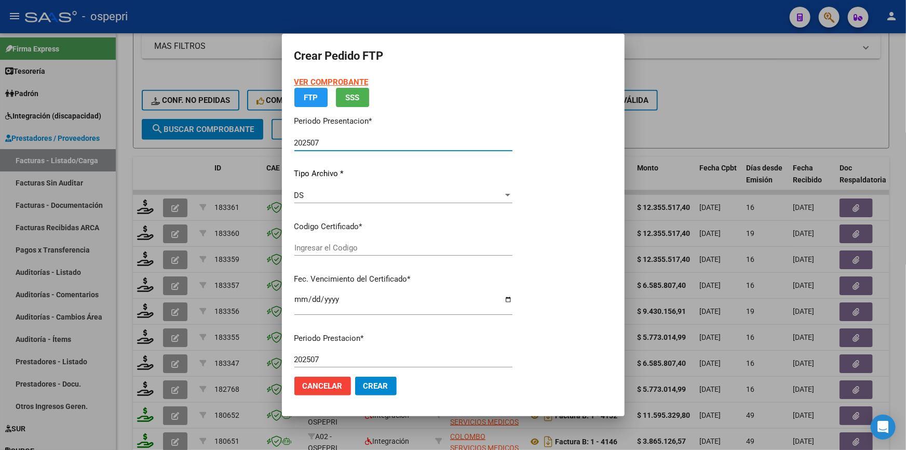
type input "ARG01000703263762025031820270318NEU249"
type input "2027-03-18"
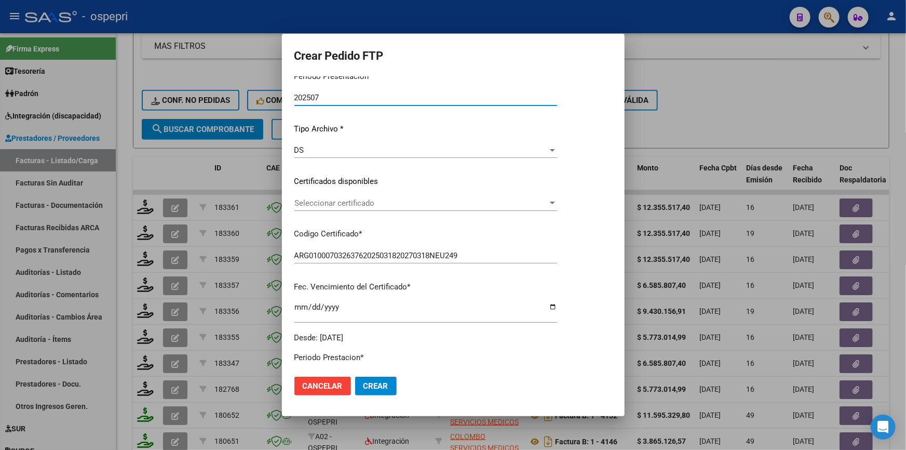
scroll to position [94, 0]
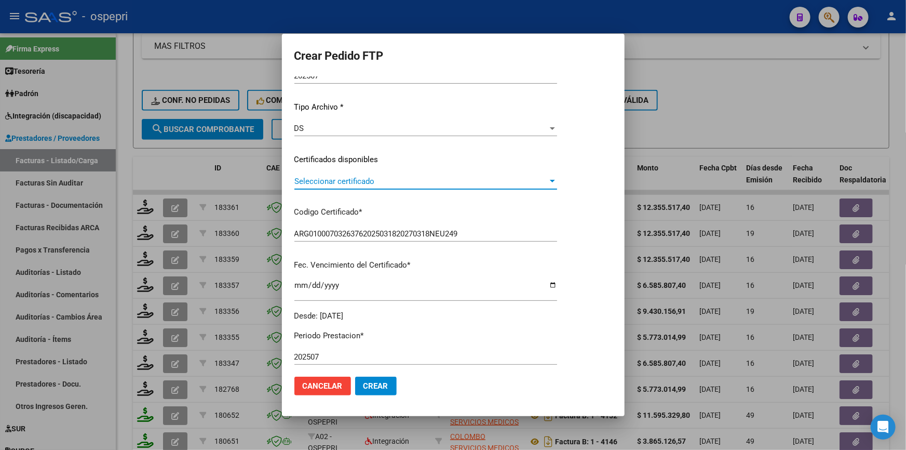
click at [557, 180] on div at bounding box center [552, 181] width 9 height 8
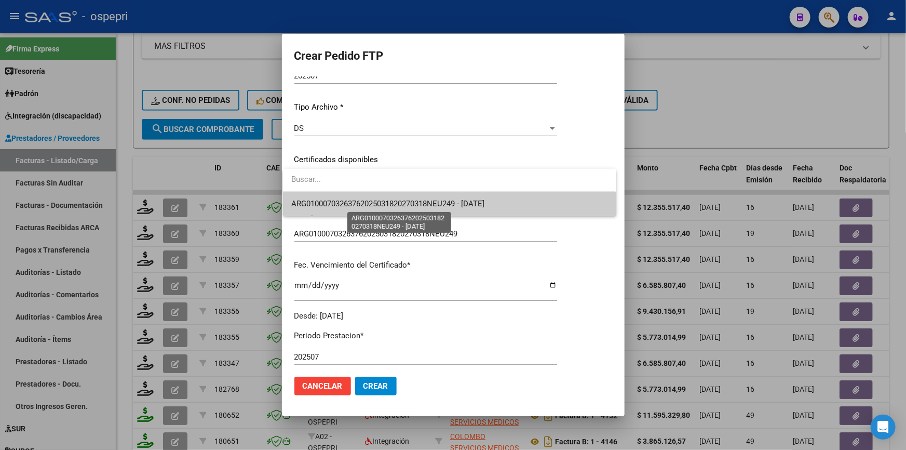
click at [467, 205] on span "ARG01000703263762025031820270318NEU249 - 2027-03-18" at bounding box center [387, 203] width 193 height 9
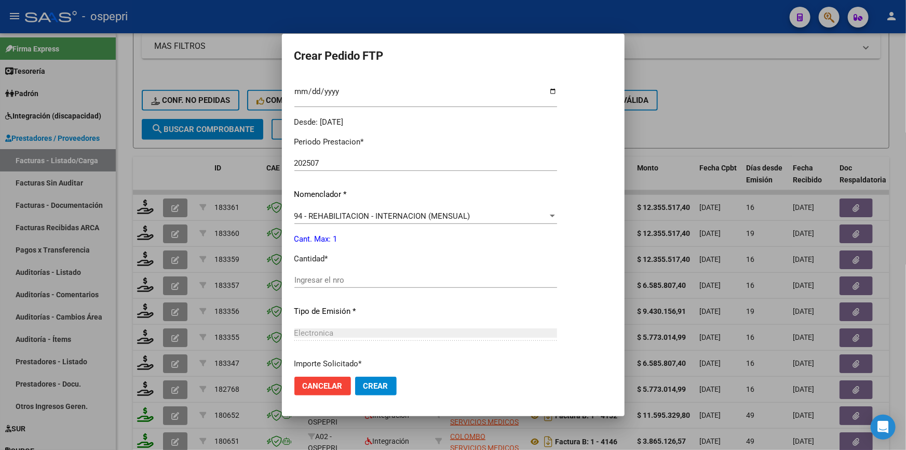
scroll to position [330, 0]
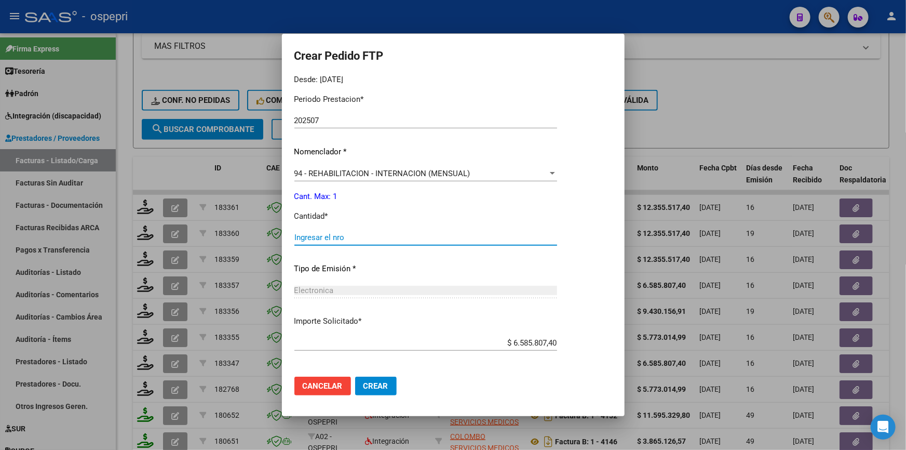
click at [374, 236] on input "Ingresar el nro" at bounding box center [425, 237] width 263 height 9
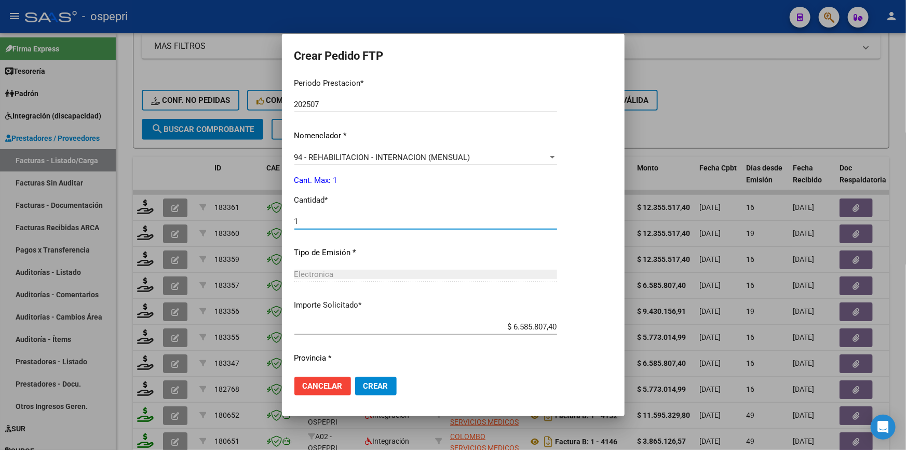
scroll to position [374, 0]
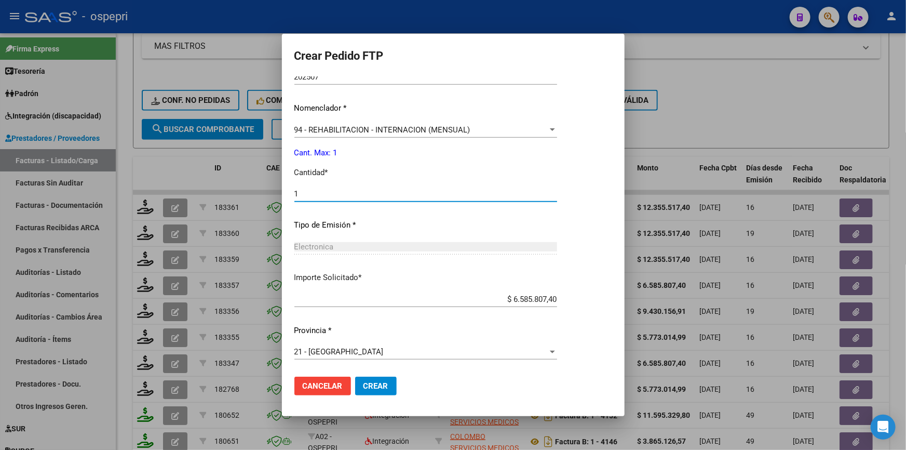
type input "1"
click at [557, 296] on input "$ 6.585.807,40" at bounding box center [425, 298] width 263 height 9
type input "$ 5.773.012,82"
click at [538, 333] on p "Provincia *" at bounding box center [425, 331] width 263 height 12
click at [368, 381] on span "Crear" at bounding box center [375, 385] width 25 height 9
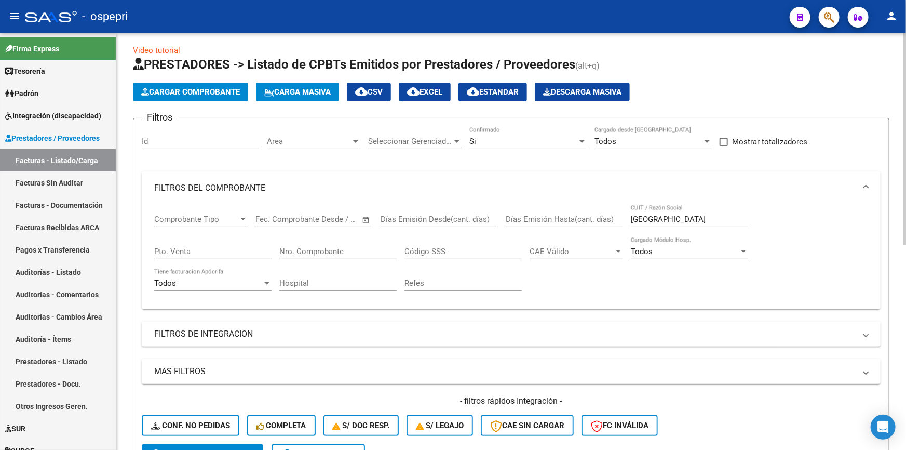
scroll to position [0, 0]
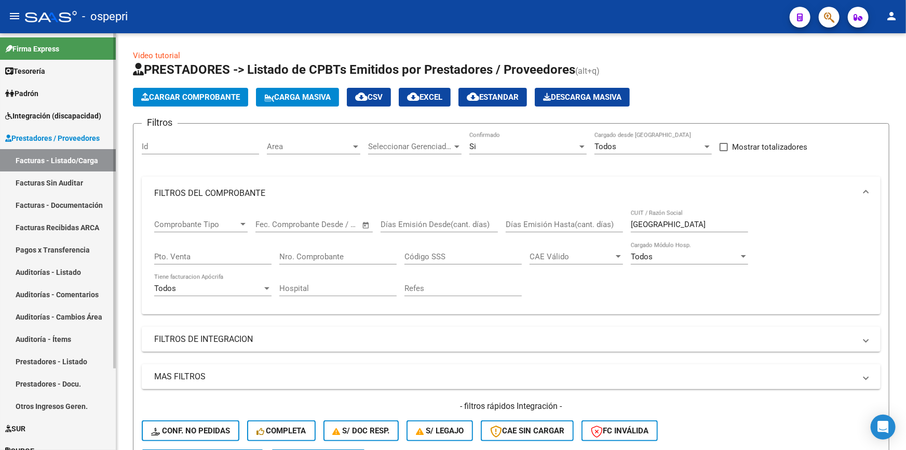
click at [31, 114] on span "Integración (discapacidad)" at bounding box center [53, 115] width 96 height 11
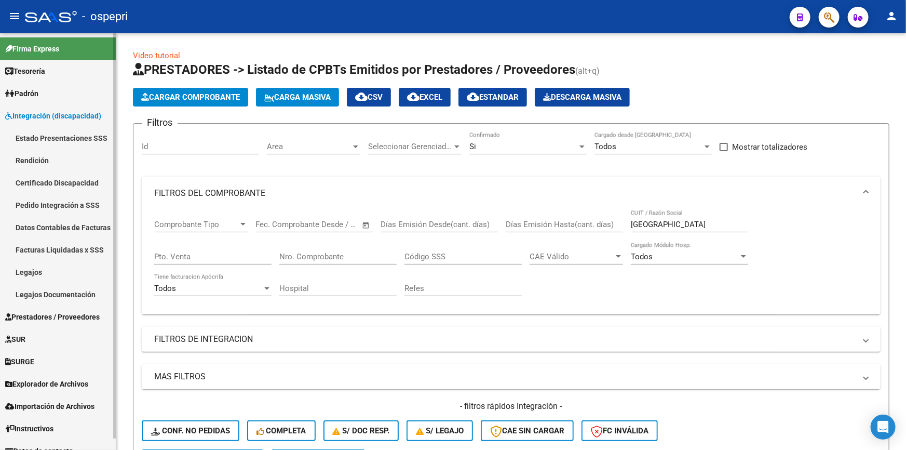
click at [33, 199] on link "Pedido Integración a SSS" at bounding box center [58, 205] width 116 height 22
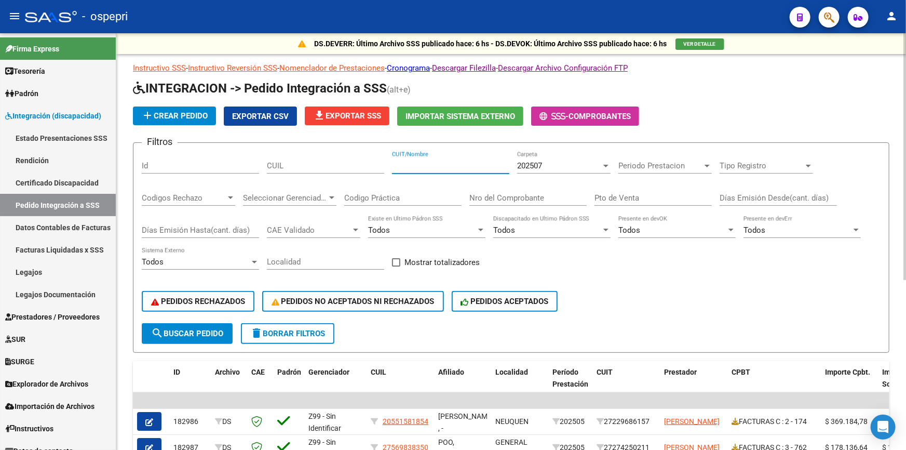
click at [436, 161] on input "CUIT/Nombre" at bounding box center [450, 165] width 117 height 9
type input "colombo"
click at [188, 330] on span "search Buscar Pedido" at bounding box center [187, 333] width 72 height 9
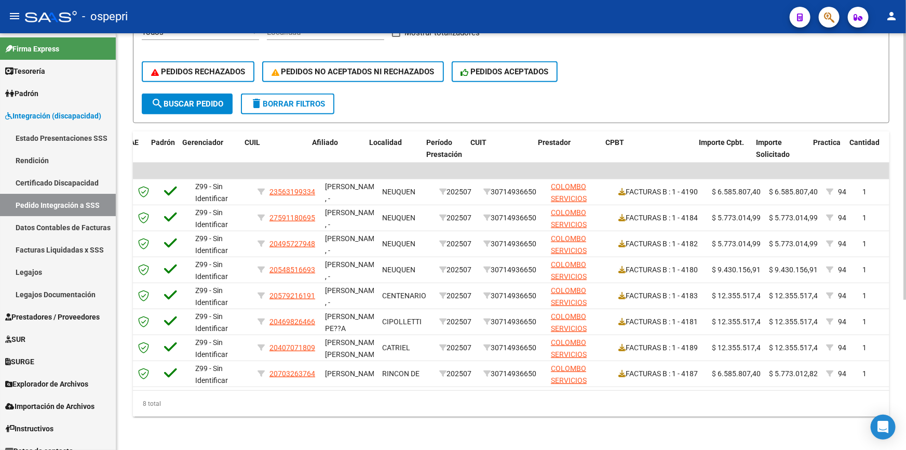
scroll to position [0, 220]
